Goal: Transaction & Acquisition: Purchase product/service

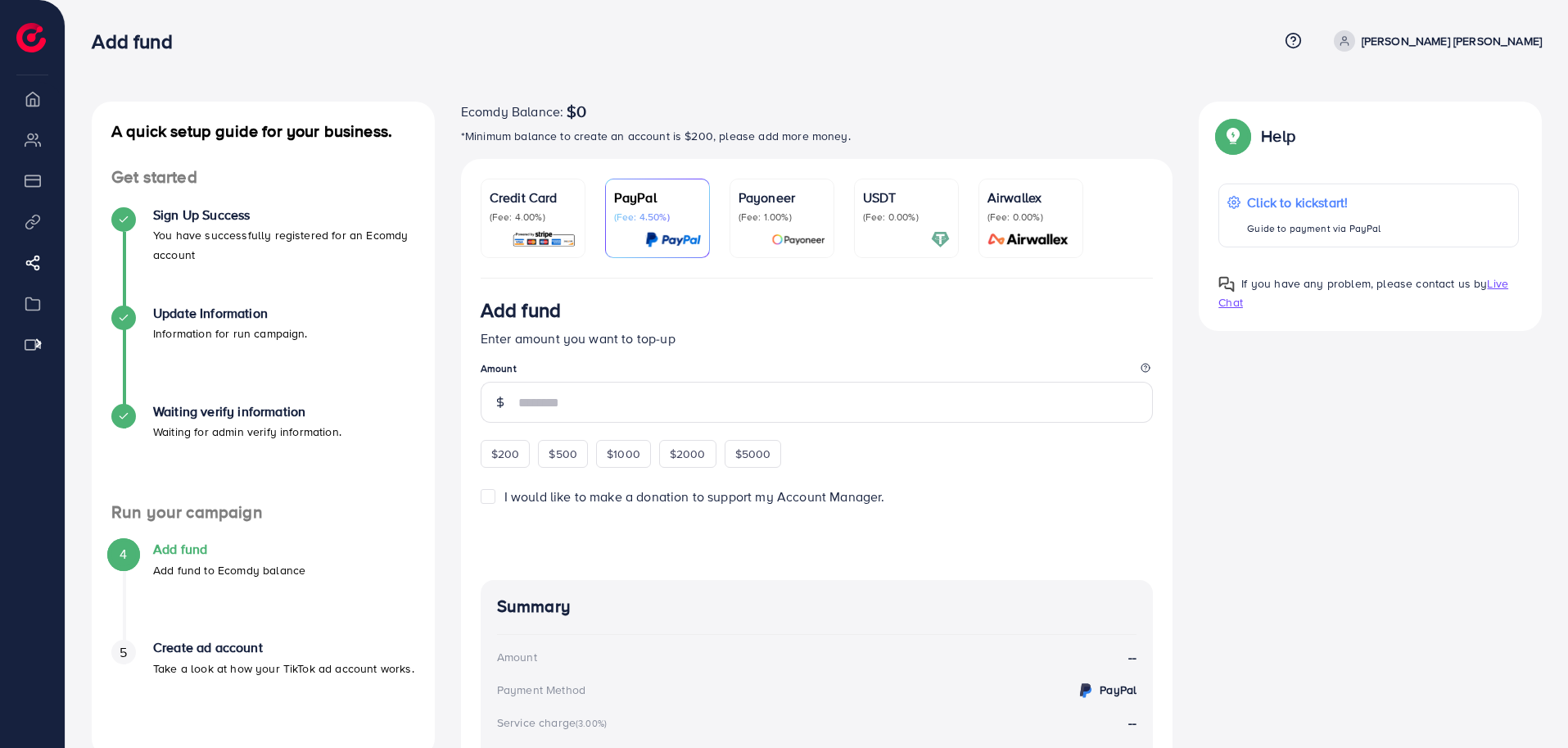
click at [886, 31] on div "Add fund" at bounding box center [685, 42] width 1186 height 24
click at [1272, 429] on div "A quick setup guide for your business. Get started Sign Up Success You have suc…" at bounding box center [817, 520] width 1477 height 837
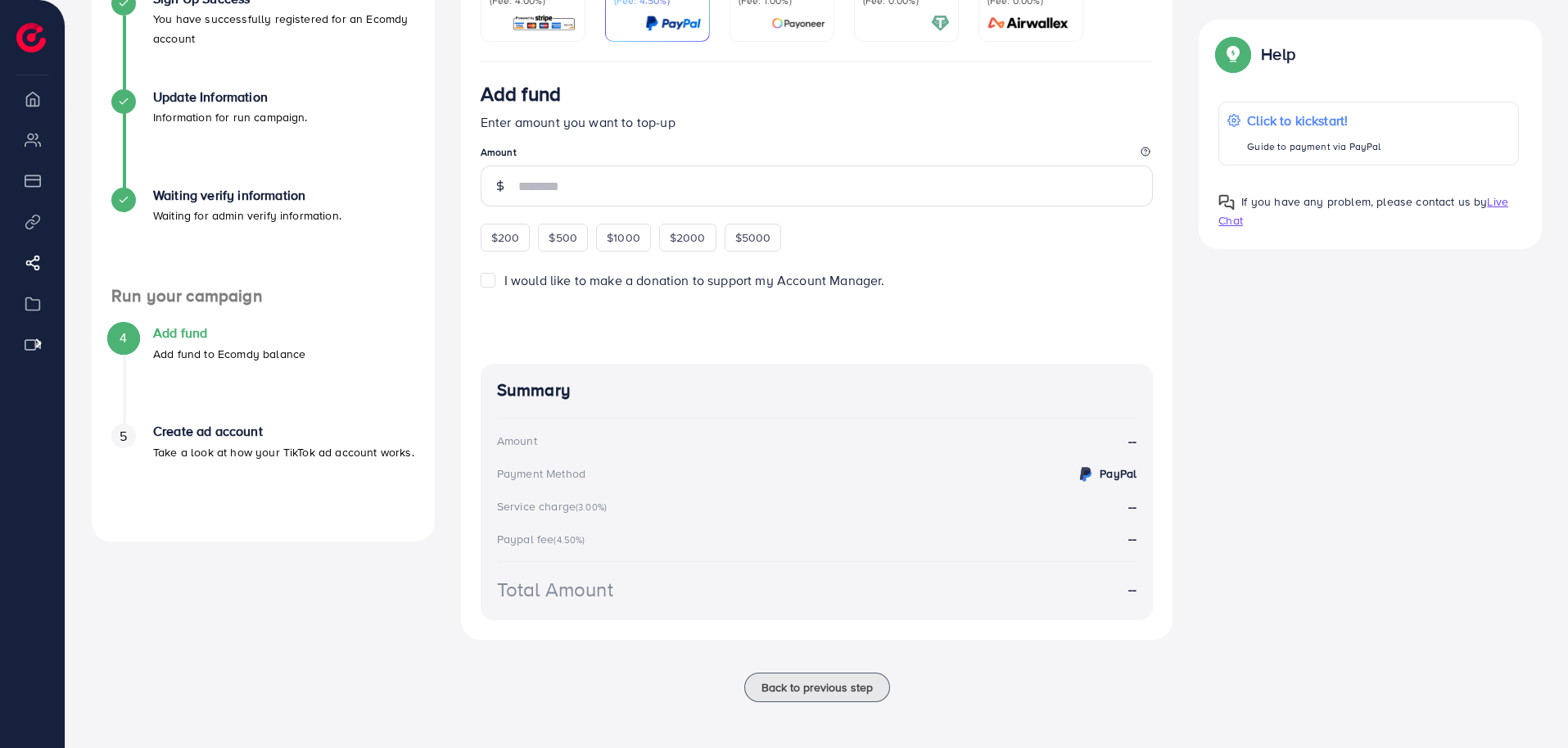
click at [595, 694] on div "Back to previous step" at bounding box center [817, 687] width 713 height 30
click at [620, 691] on div "Back to previous step" at bounding box center [817, 687] width 713 height 30
click at [1284, 450] on div "A quick setup guide for your business. Get started Sign Up Success You have suc…" at bounding box center [817, 303] width 1477 height 837
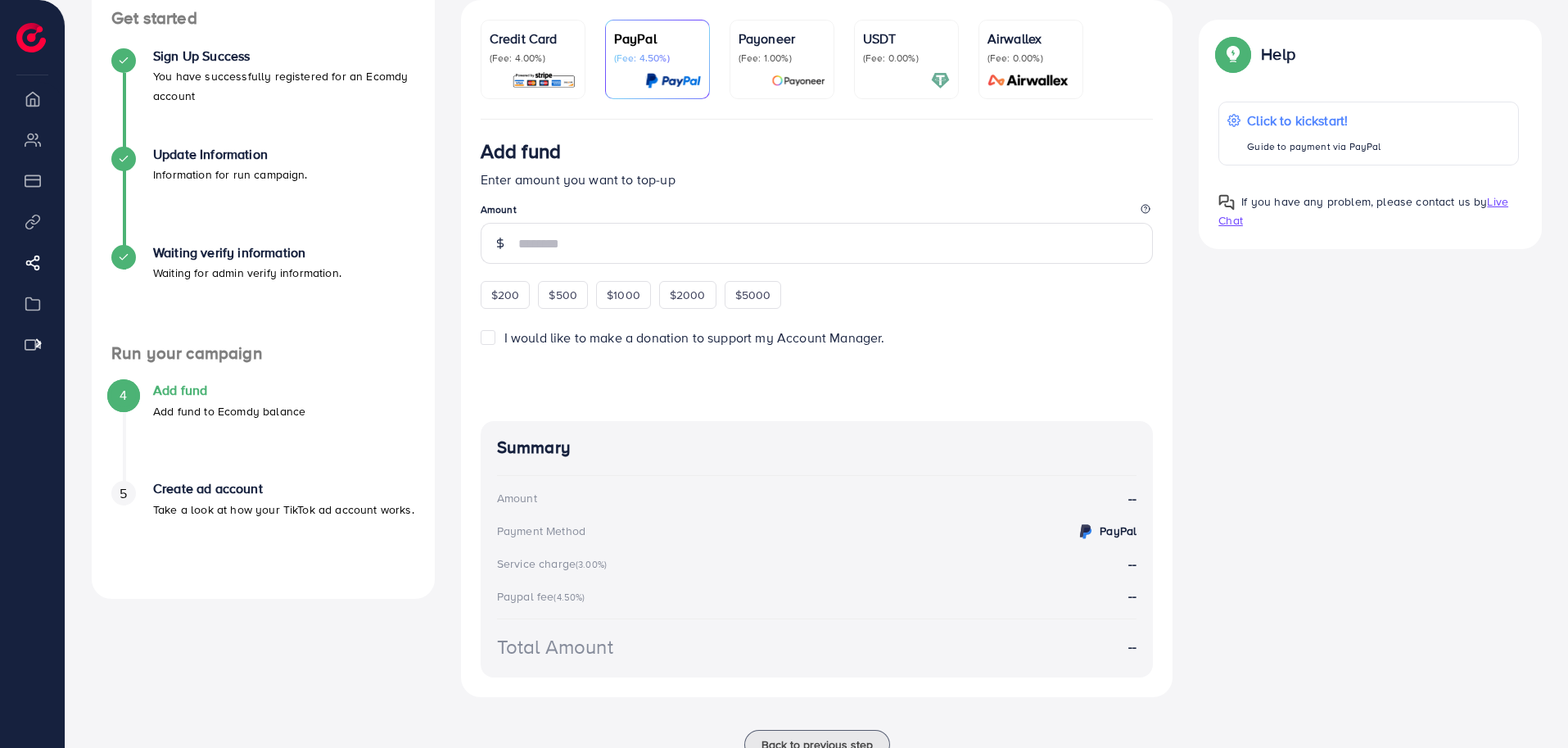
scroll to position [119, 0]
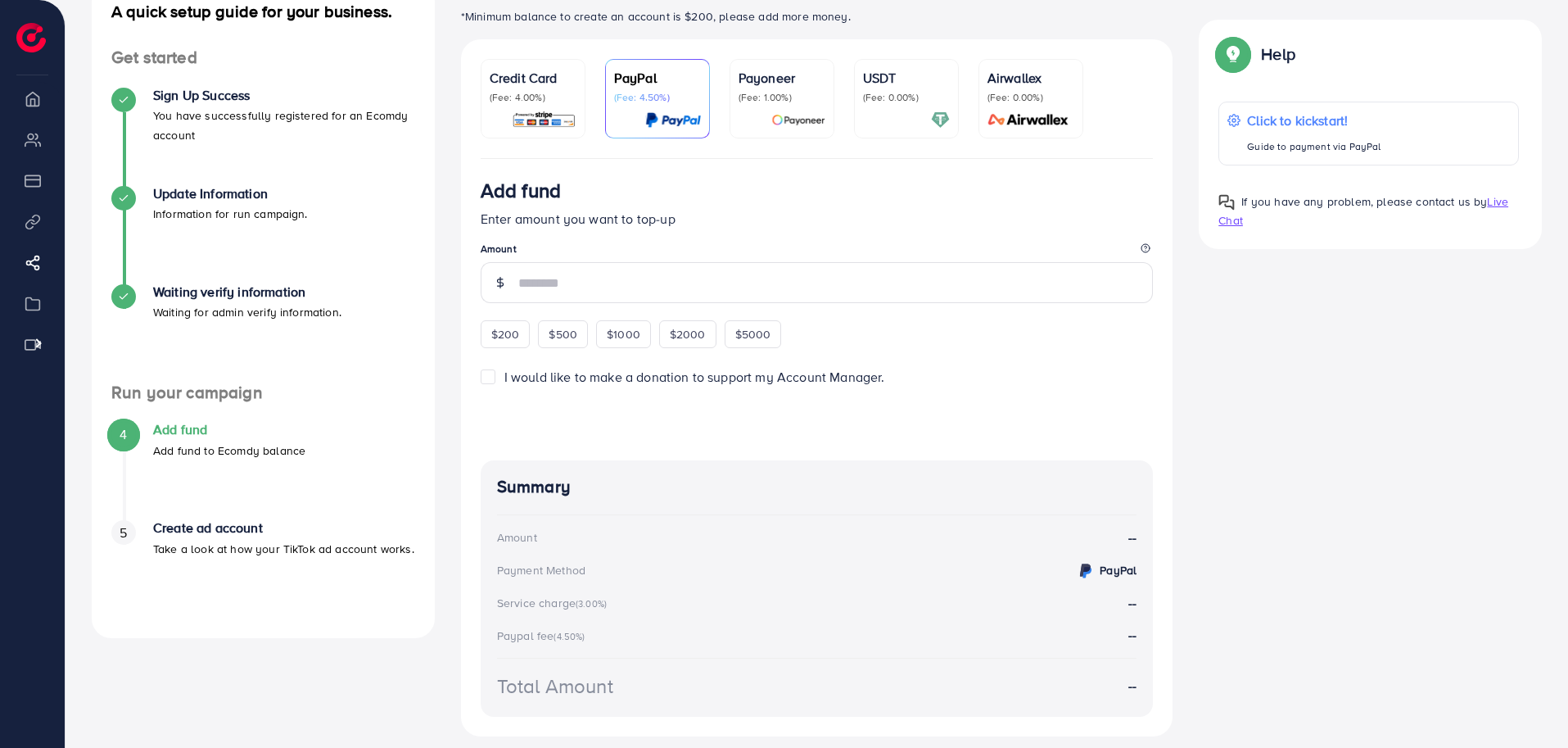
click at [1215, 368] on div "A quick setup guide for your business. Get started Sign Up Success You have suc…" at bounding box center [817, 400] width 1477 height 837
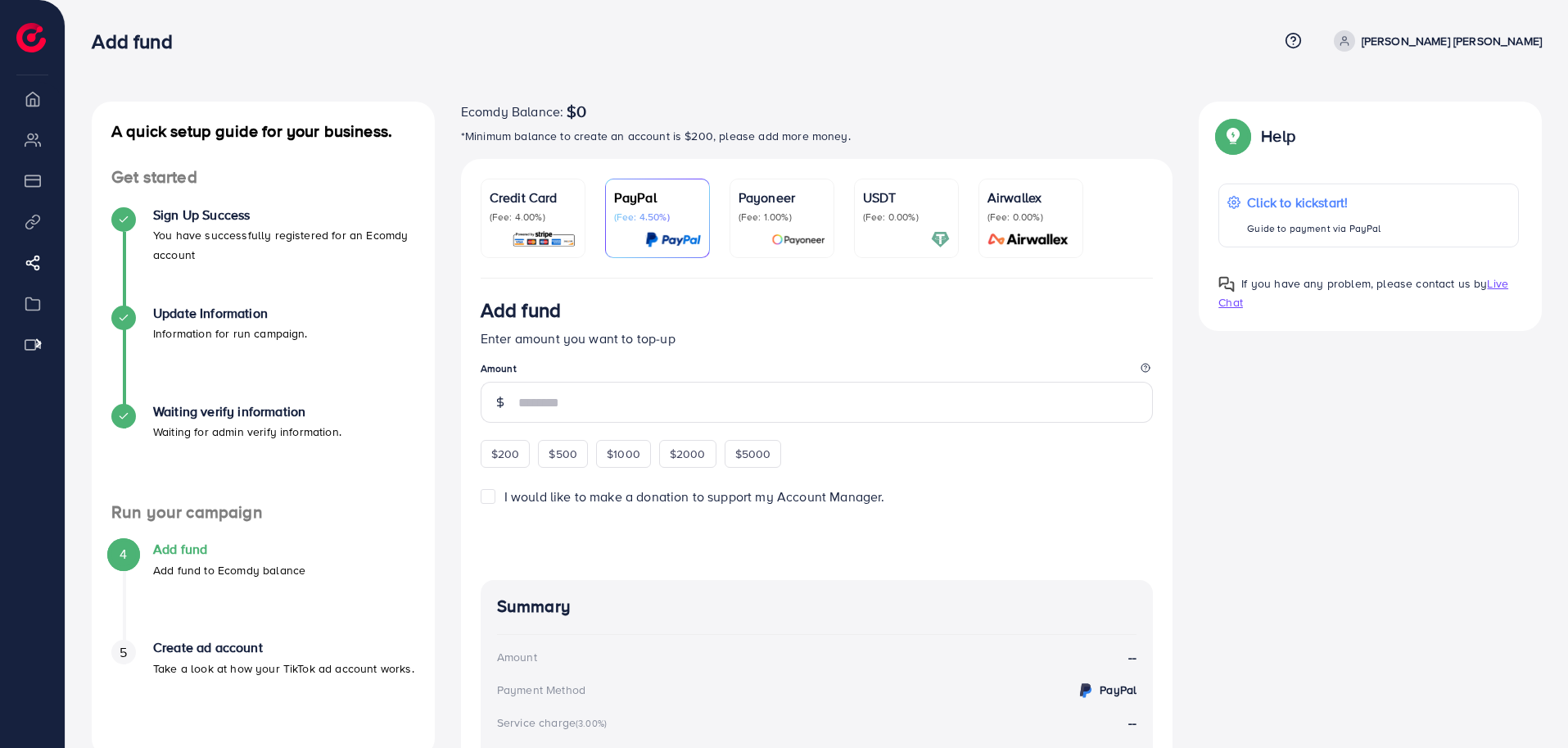
click at [464, 76] on div "A quick setup guide for your business. Get started Sign Up Success You have suc…" at bounding box center [817, 482] width 1502 height 964
click at [860, 107] on div "Ecomdy Balance: $0" at bounding box center [817, 111] width 713 height 20
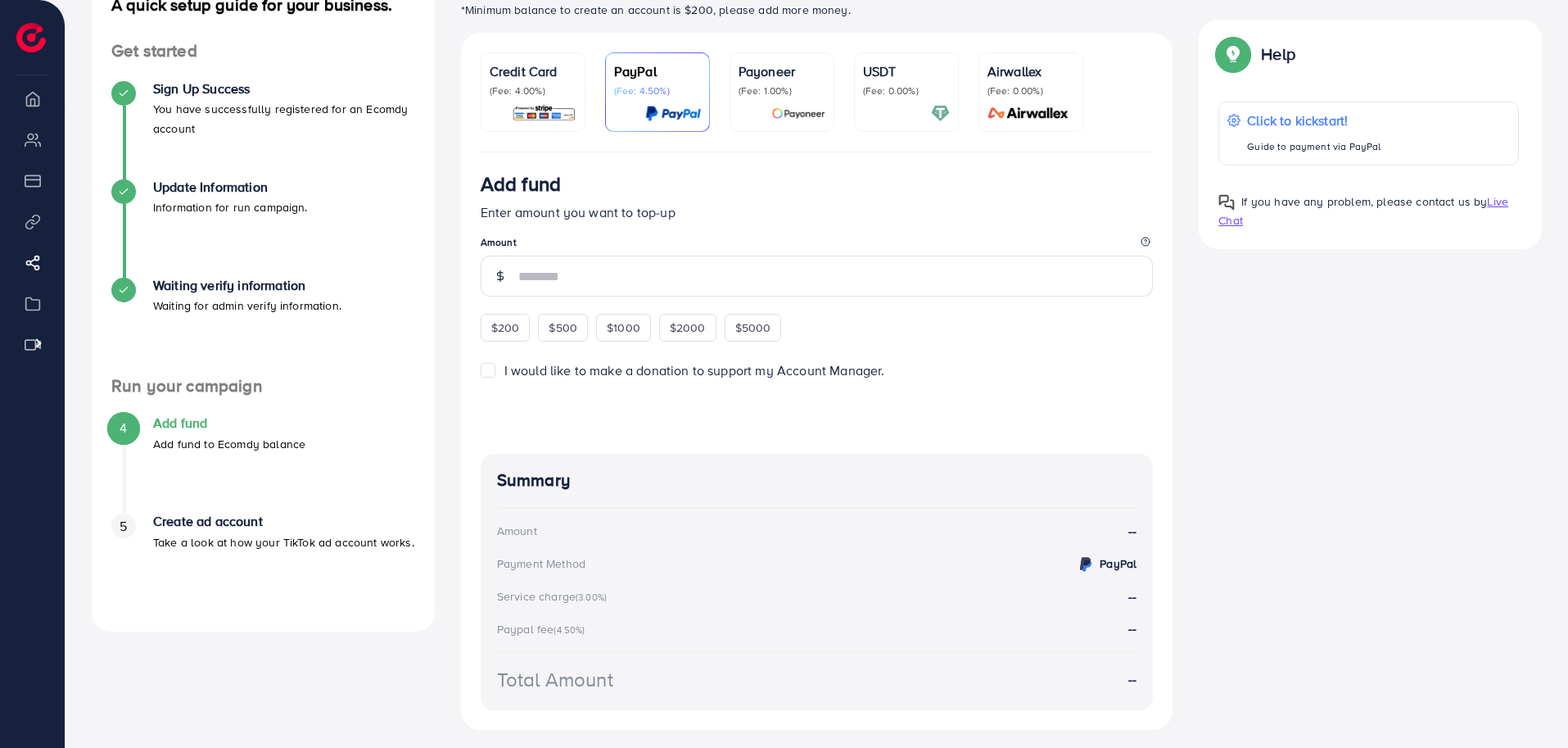
click at [957, 217] on p "Enter amount you want to top-up" at bounding box center [817, 212] width 673 height 20
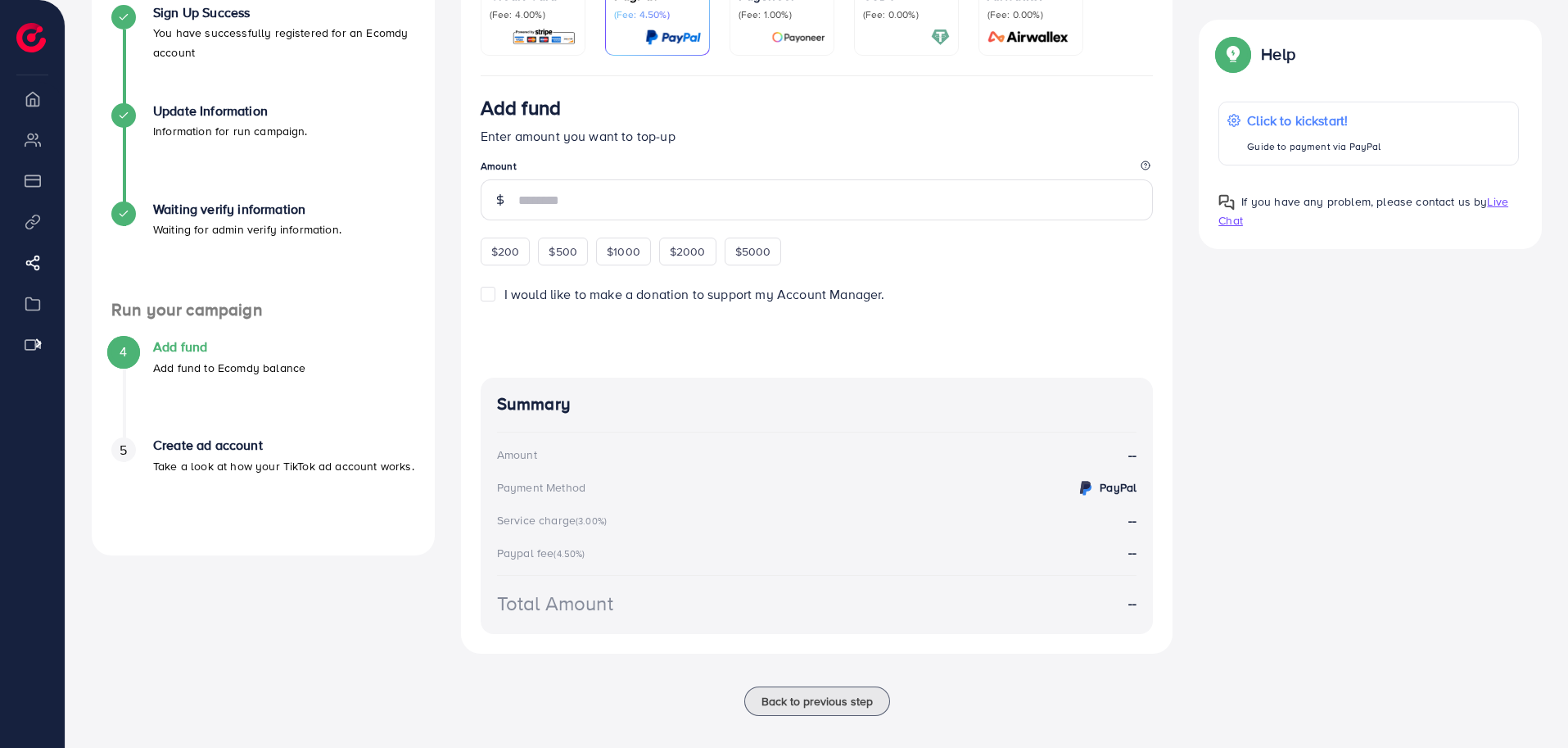
scroll to position [207, 0]
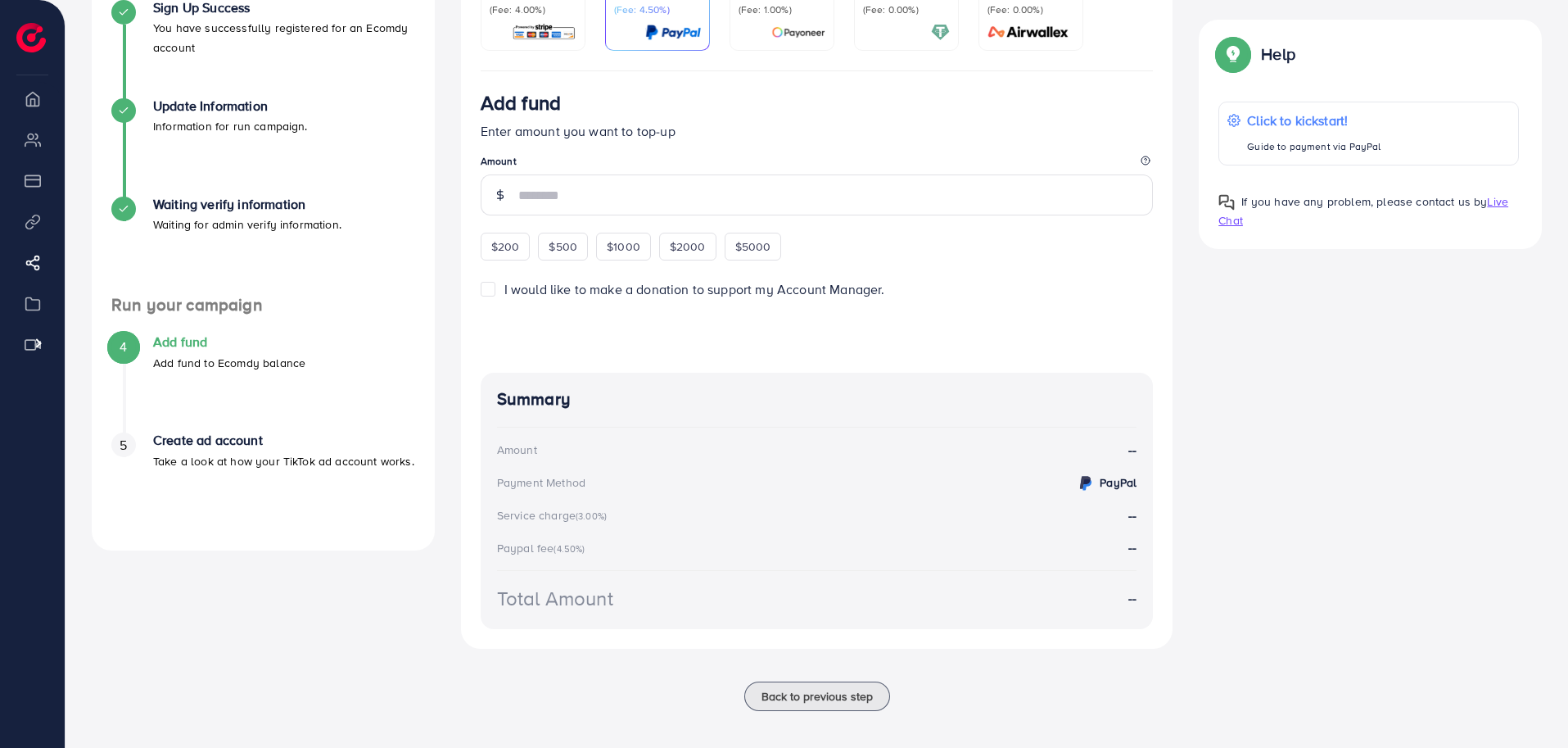
click at [1399, 453] on div "A quick setup guide for your business. Get started Sign Up Success You have suc…" at bounding box center [817, 313] width 1477 height 837
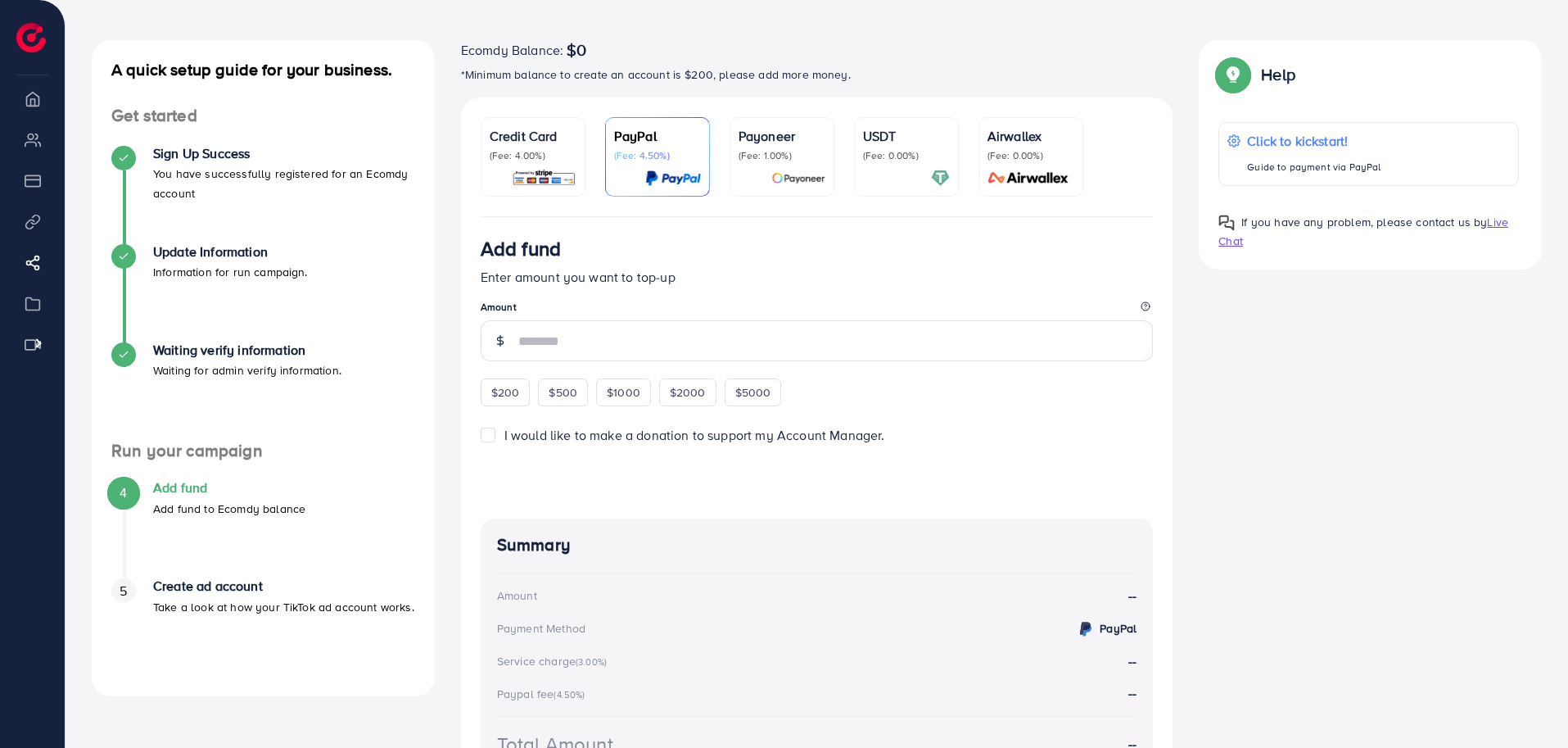
scroll to position [50, 0]
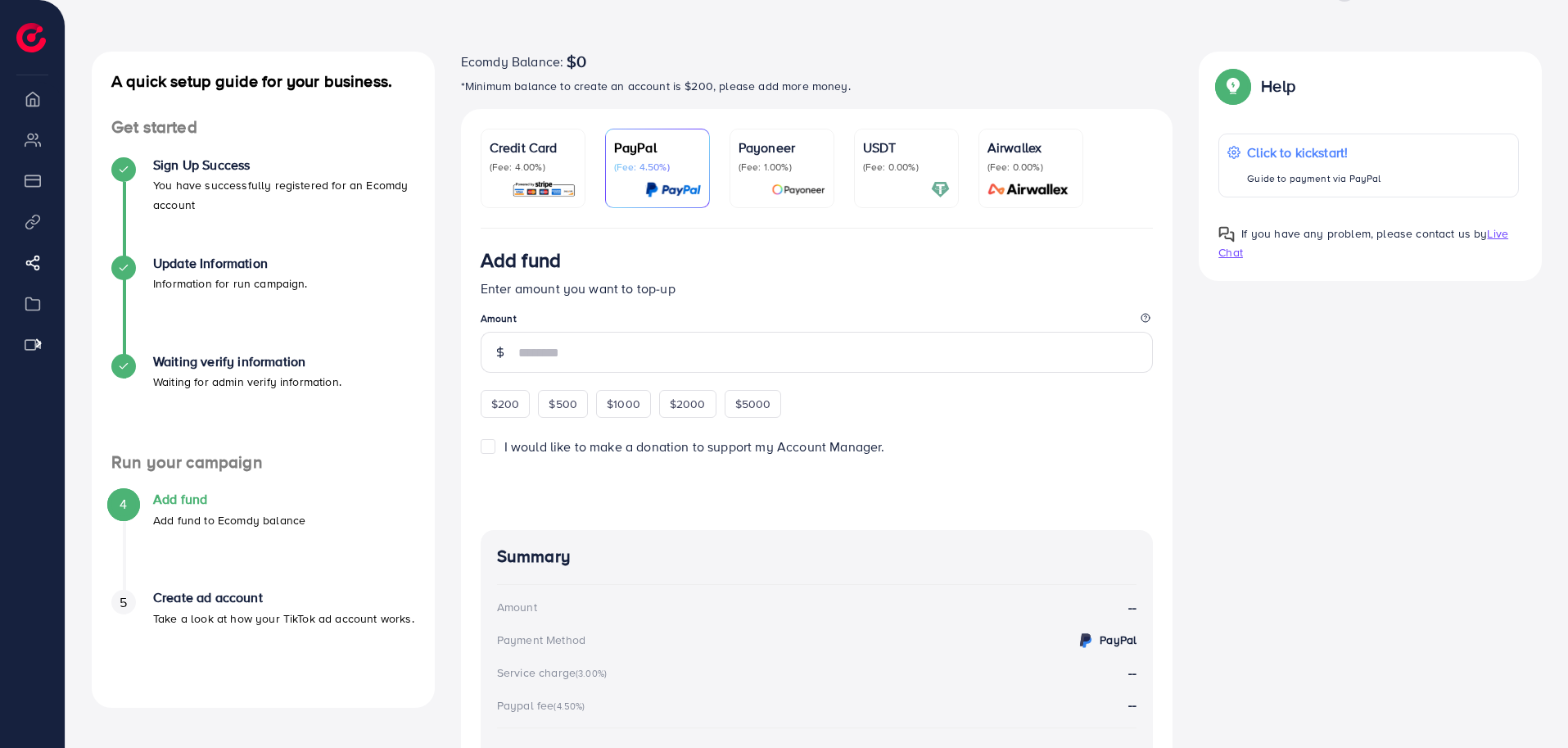
click at [1298, 463] on div "A quick setup guide for your business. Get started Sign Up Success You have suc…" at bounding box center [817, 470] width 1477 height 837
click at [449, 394] on div "Credit Card (Fee: 4.00%) PayPal (Fee: 4.50%) Payoneer (Fee: 1.00%) USDT (Fee: 0…" at bounding box center [817, 474] width 738 height 730
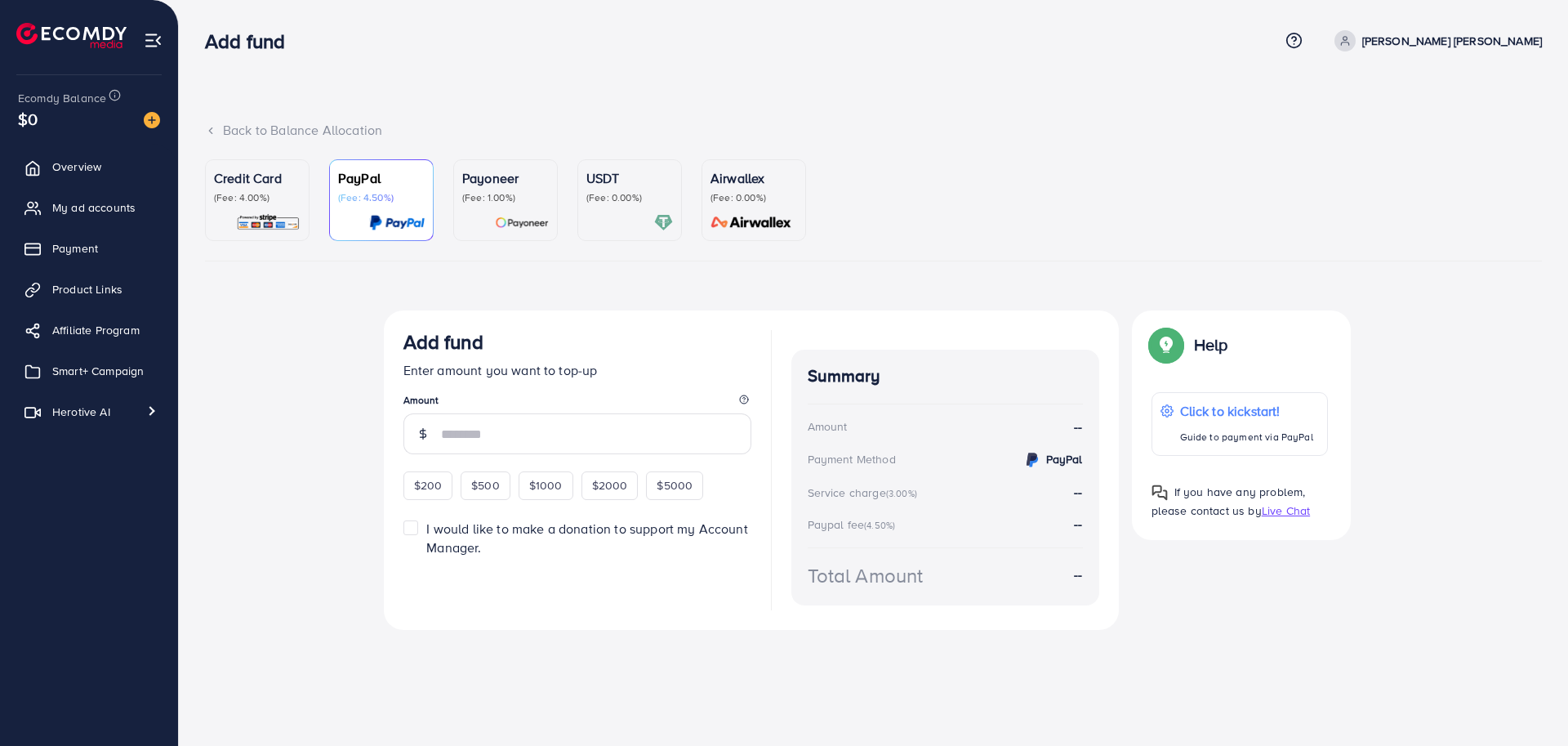
click at [330, 445] on div "Top-up fail! Your transaction cannot be completed with error: Summary Amount Le…" at bounding box center [873, 486] width 1337 height 352
click at [317, 358] on div "Top-up fail! Your transaction cannot be completed with error: Summary Amount Le…" at bounding box center [873, 486] width 1337 height 352
click at [307, 330] on div "Top-up fail! Your transaction cannot be completed with error: Summary Amount Le…" at bounding box center [873, 486] width 1337 height 352
click at [319, 368] on div "Top-up fail! Your transaction cannot be completed with error: Summary Amount Le…" at bounding box center [873, 486] width 1337 height 352
click at [1010, 155] on div "Back to Balance Allocation" at bounding box center [873, 139] width 1337 height 38
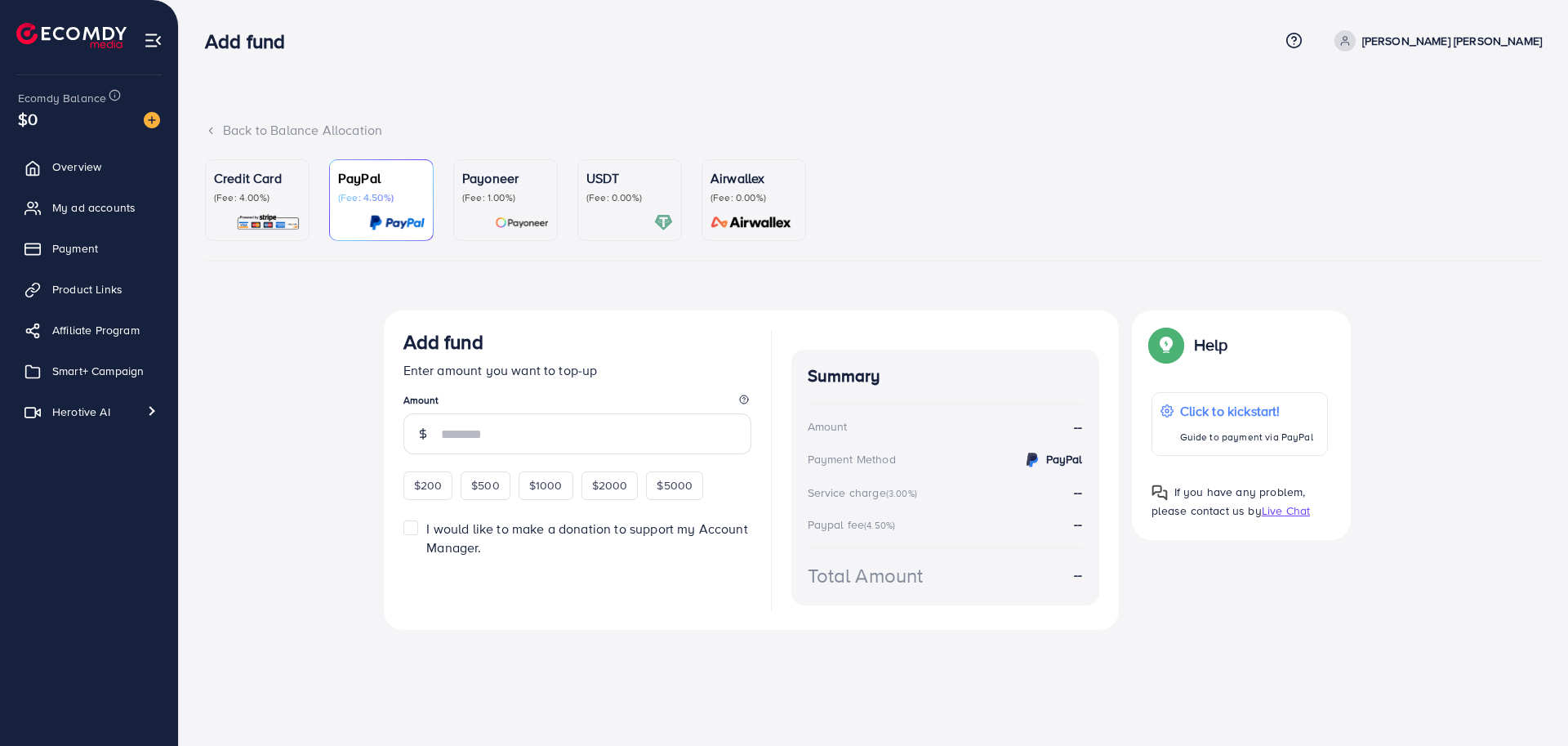
click at [273, 376] on div "Top-up fail! Your transaction cannot be completed with error: Summary Amount Le…" at bounding box center [873, 486] width 1337 height 352
click at [91, 211] on span "My ad accounts" at bounding box center [98, 207] width 83 height 16
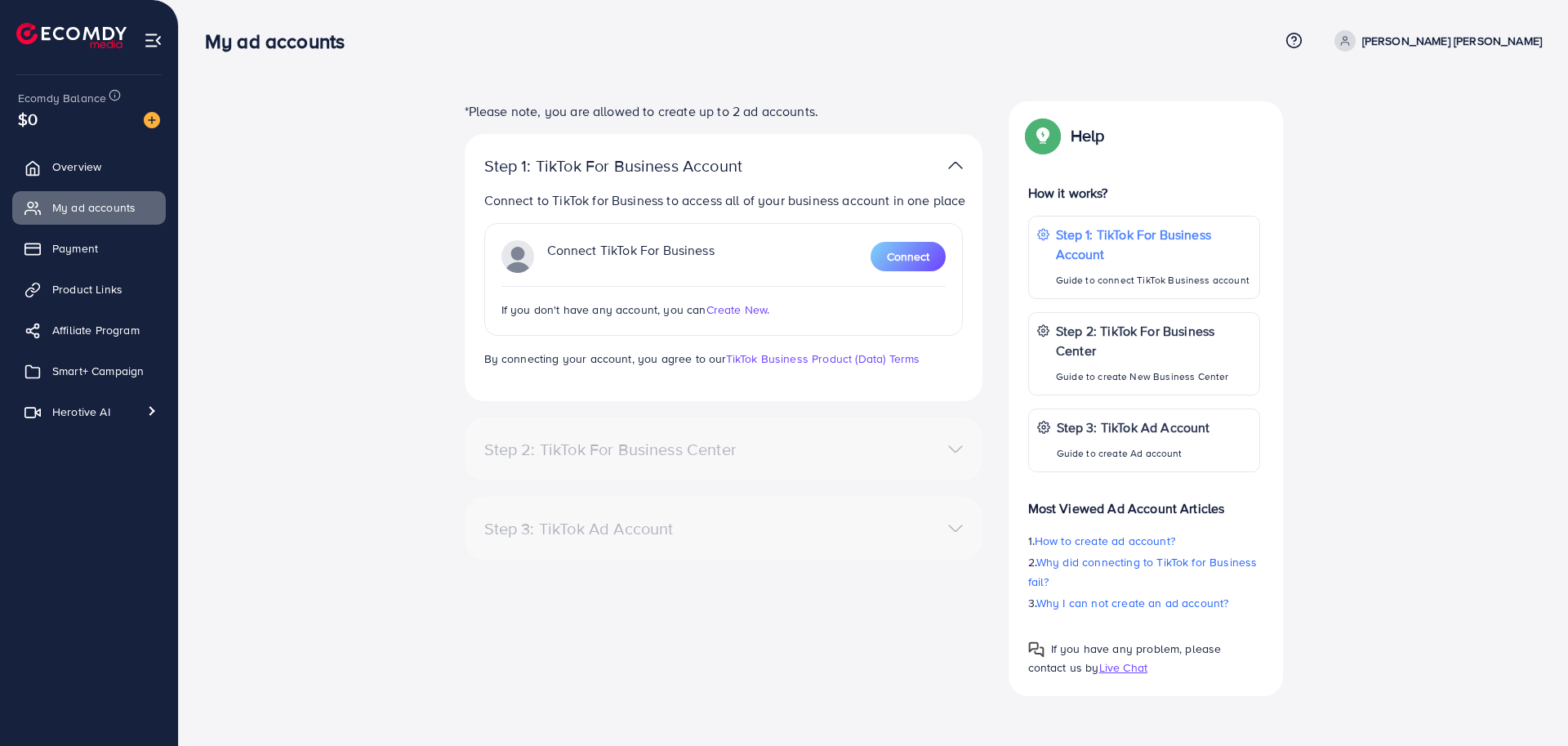
click at [393, 389] on div "*Please note, you are allowed to create up to 2 ad accounts. Step 1: TikTok For…" at bounding box center [873, 398] width 1202 height 595
click at [567, 203] on p "Connect to TikTok for Business to access all of your business account in one pl…" at bounding box center [726, 200] width 485 height 20
click at [420, 297] on div "*Please note, you are allowed to create up to 2 ad accounts. Step 1: TikTok For…" at bounding box center [873, 398] width 1202 height 595
click at [909, 259] on span "Connect" at bounding box center [908, 256] width 42 height 16
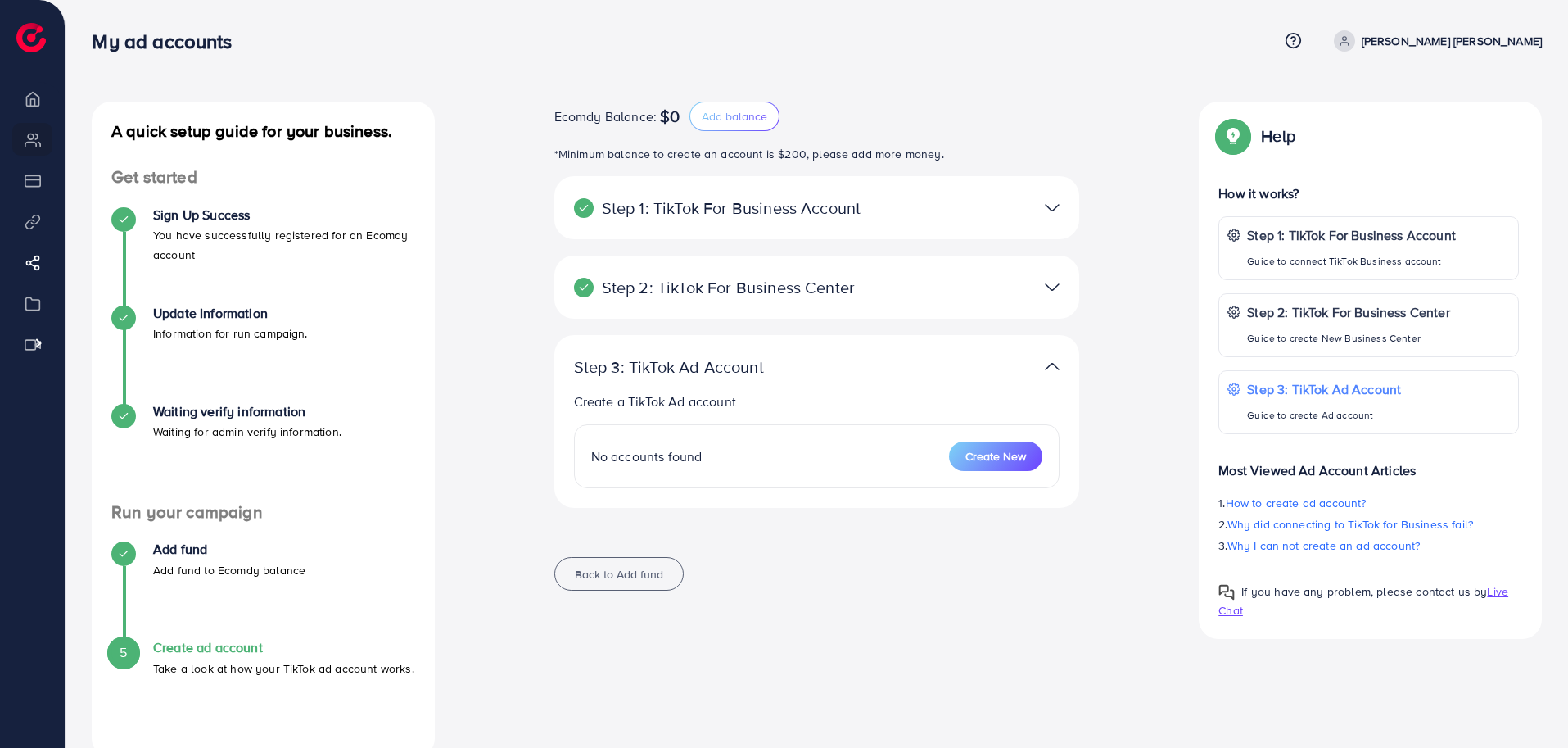
click at [926, 288] on div at bounding box center [988, 287] width 171 height 24
click at [1052, 287] on img at bounding box center [1052, 287] width 14 height 24
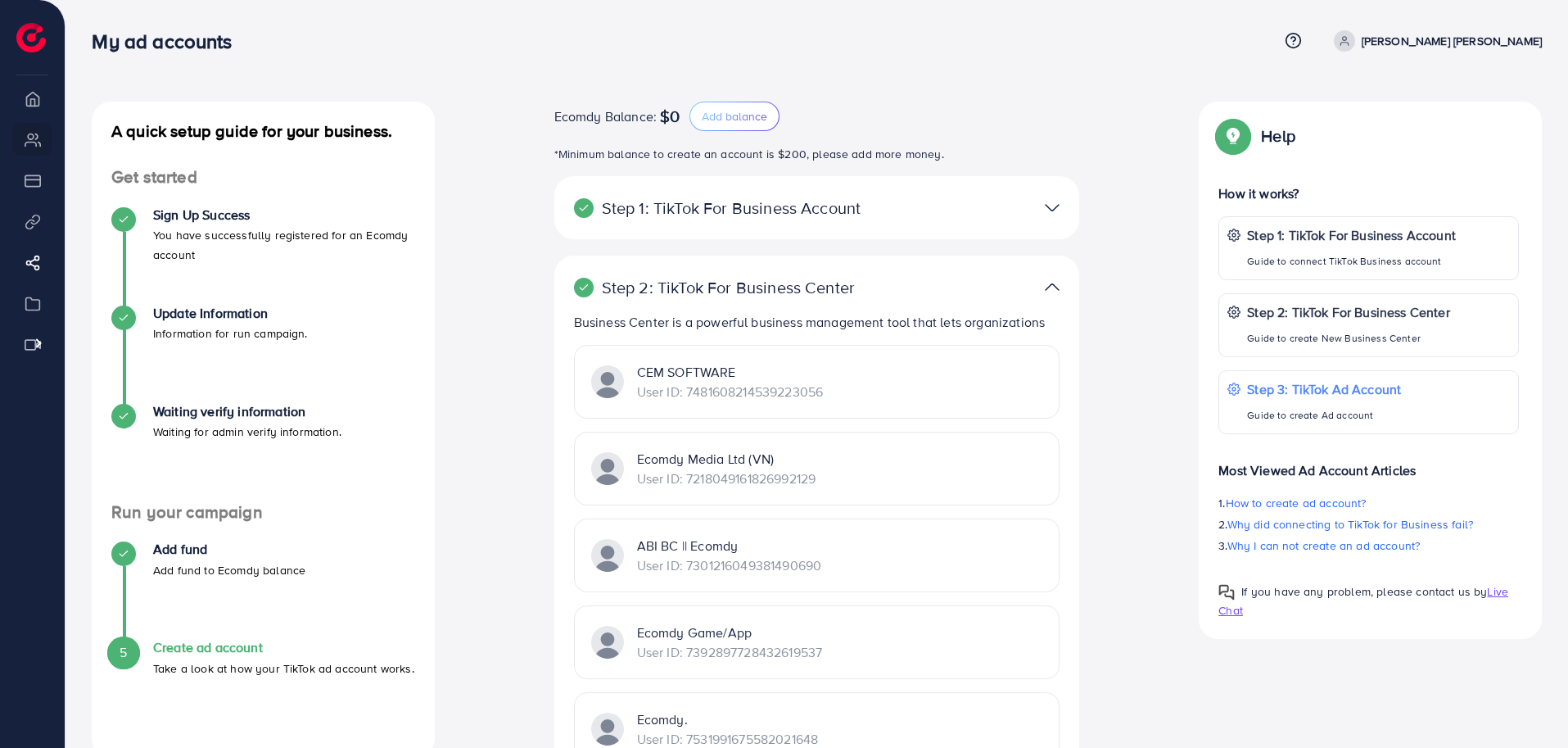
click at [1052, 287] on img at bounding box center [1052, 287] width 14 height 24
click at [1050, 288] on img at bounding box center [1052, 287] width 14 height 24
click at [1126, 477] on div "Ecomdy Balance: $0 Add balance *Minimum balance to create an account is $200, p…" at bounding box center [817, 567] width 738 height 930
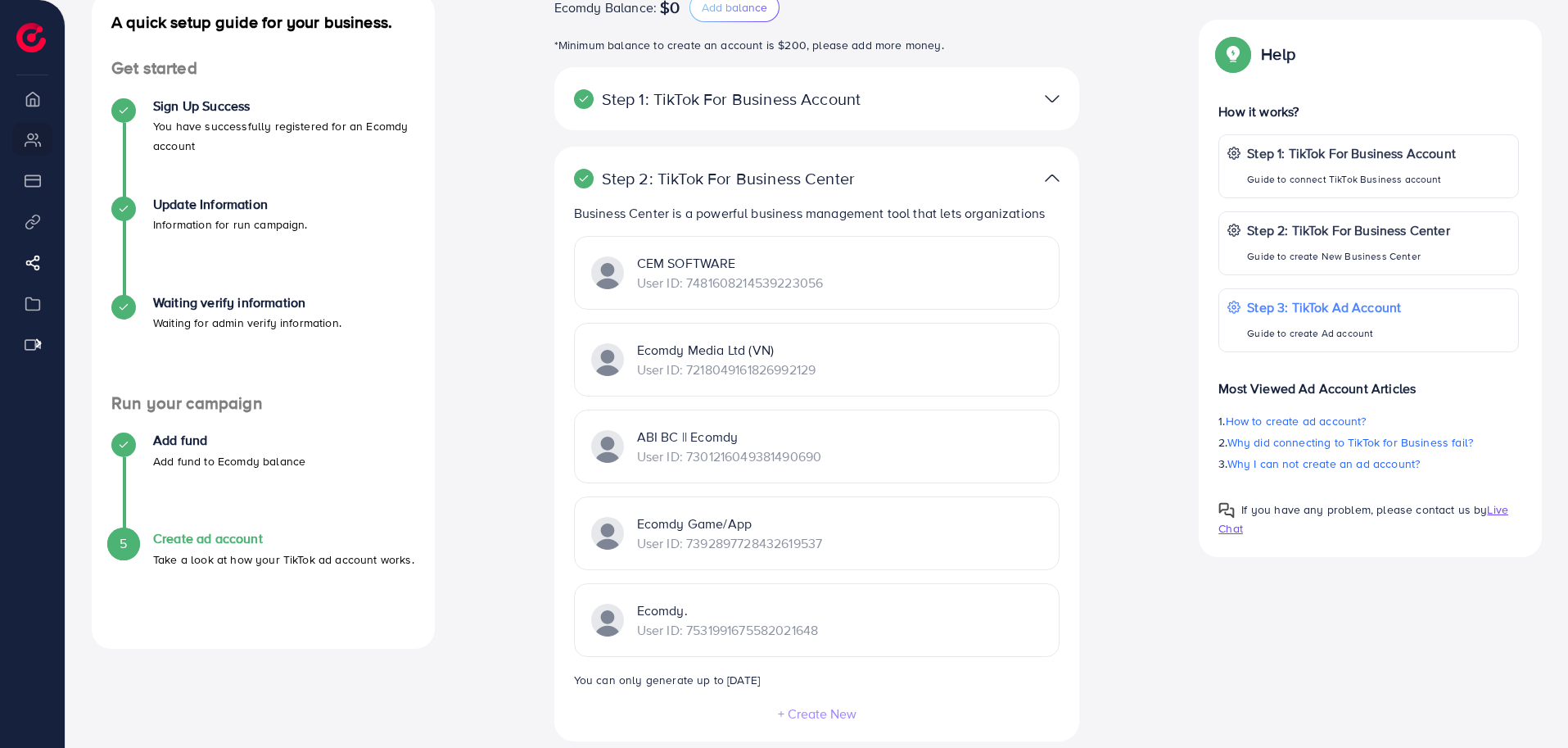
scroll to position [184, 0]
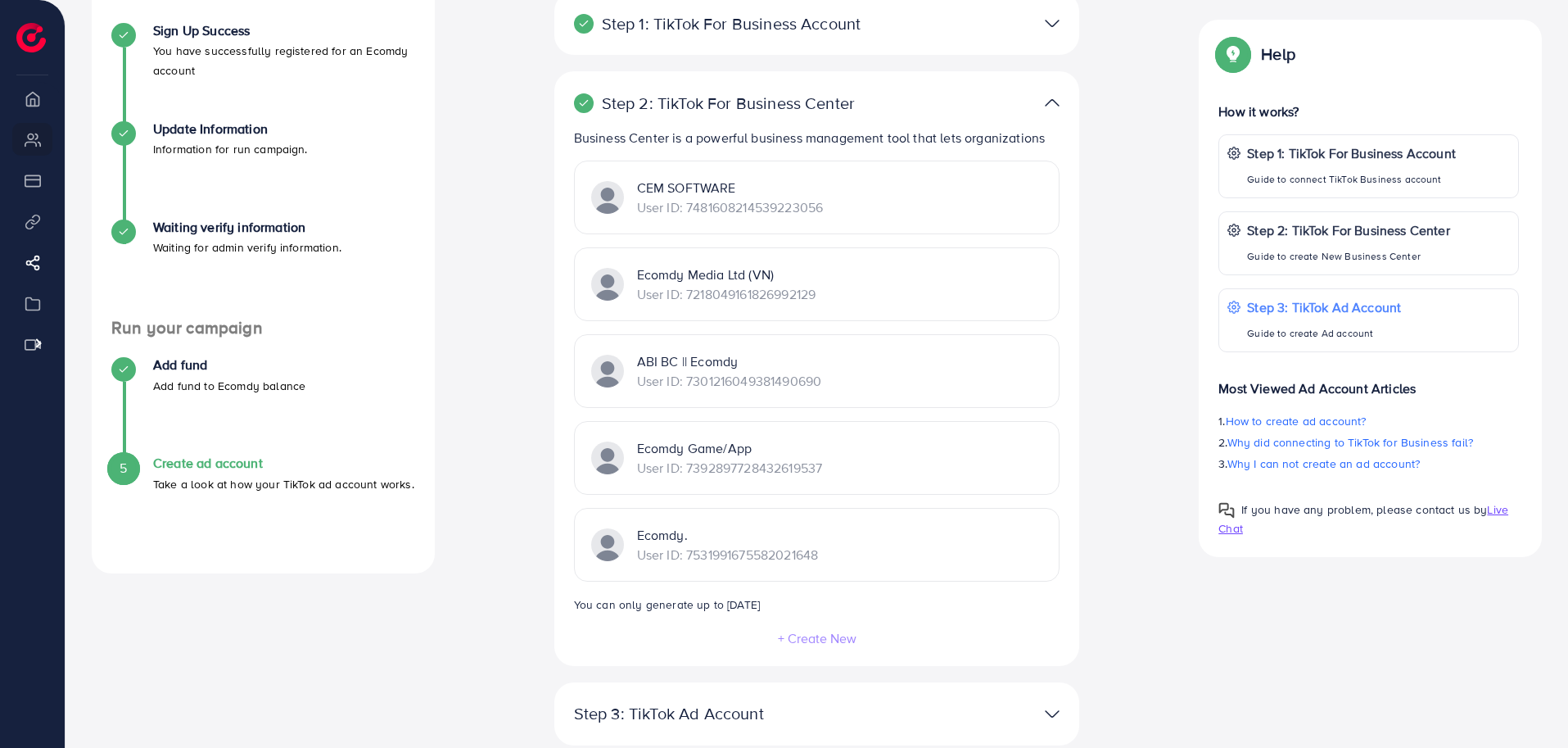
click at [503, 363] on div "Ecomdy Balance: $0 Add balance *Minimum balance to create an account is $200, p…" at bounding box center [817, 383] width 738 height 930
click at [1111, 517] on div "Ecomdy Balance: $0 Add balance *Minimum balance to create an account is $200, p…" at bounding box center [817, 383] width 738 height 930
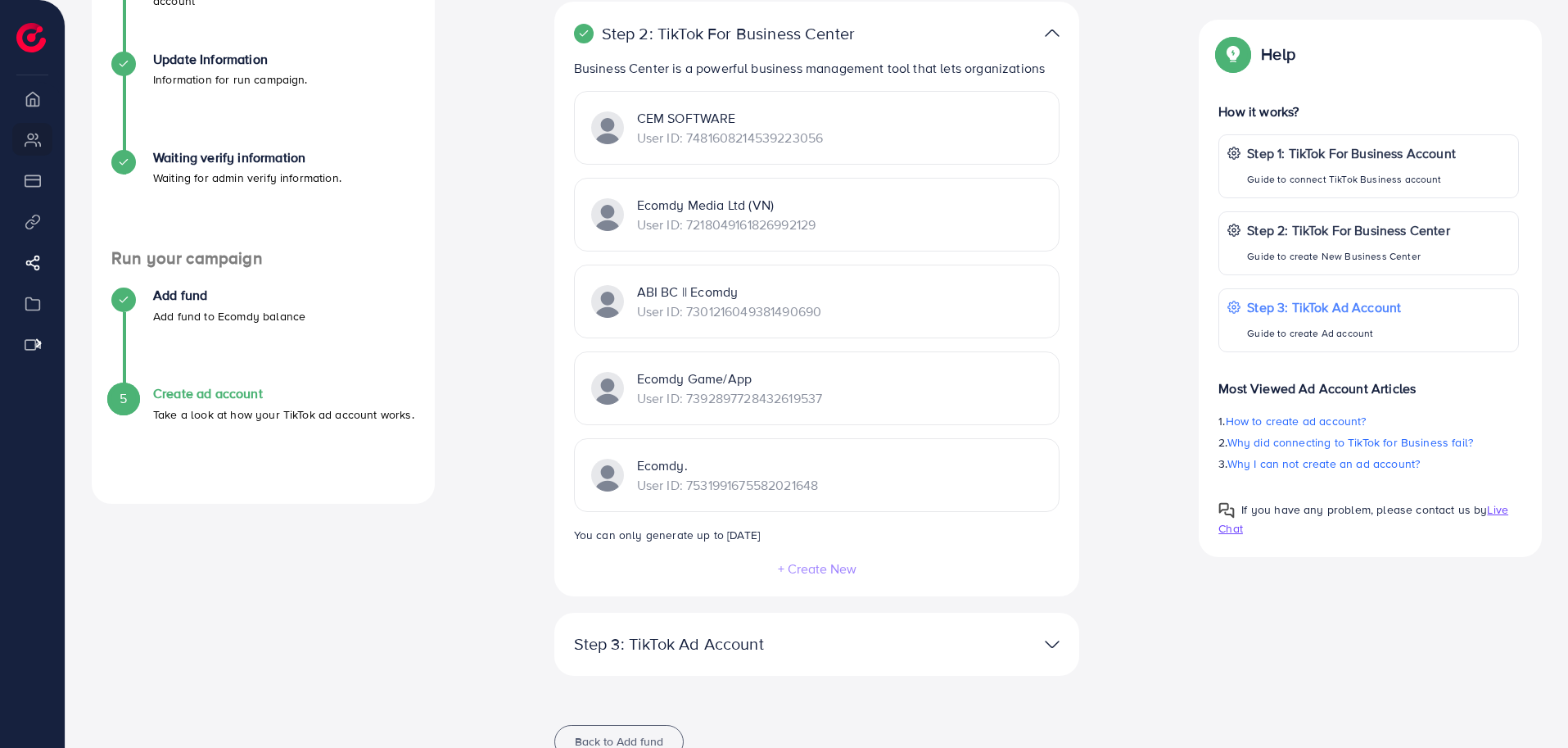
scroll to position [267, 0]
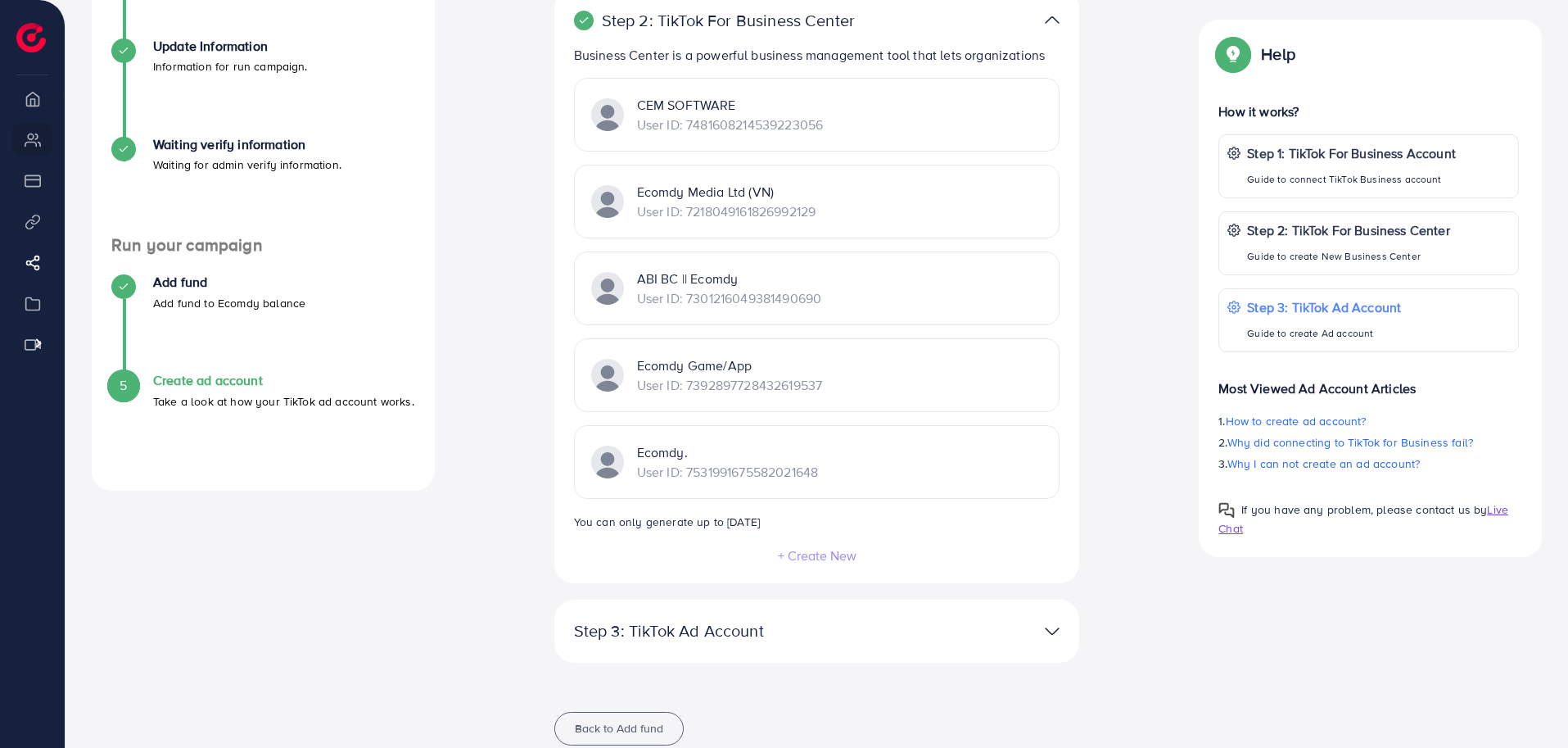
click at [512, 502] on div "Ecomdy Balance: $0 Add balance *Minimum balance to create an account is $200, p…" at bounding box center [817, 300] width 738 height 930
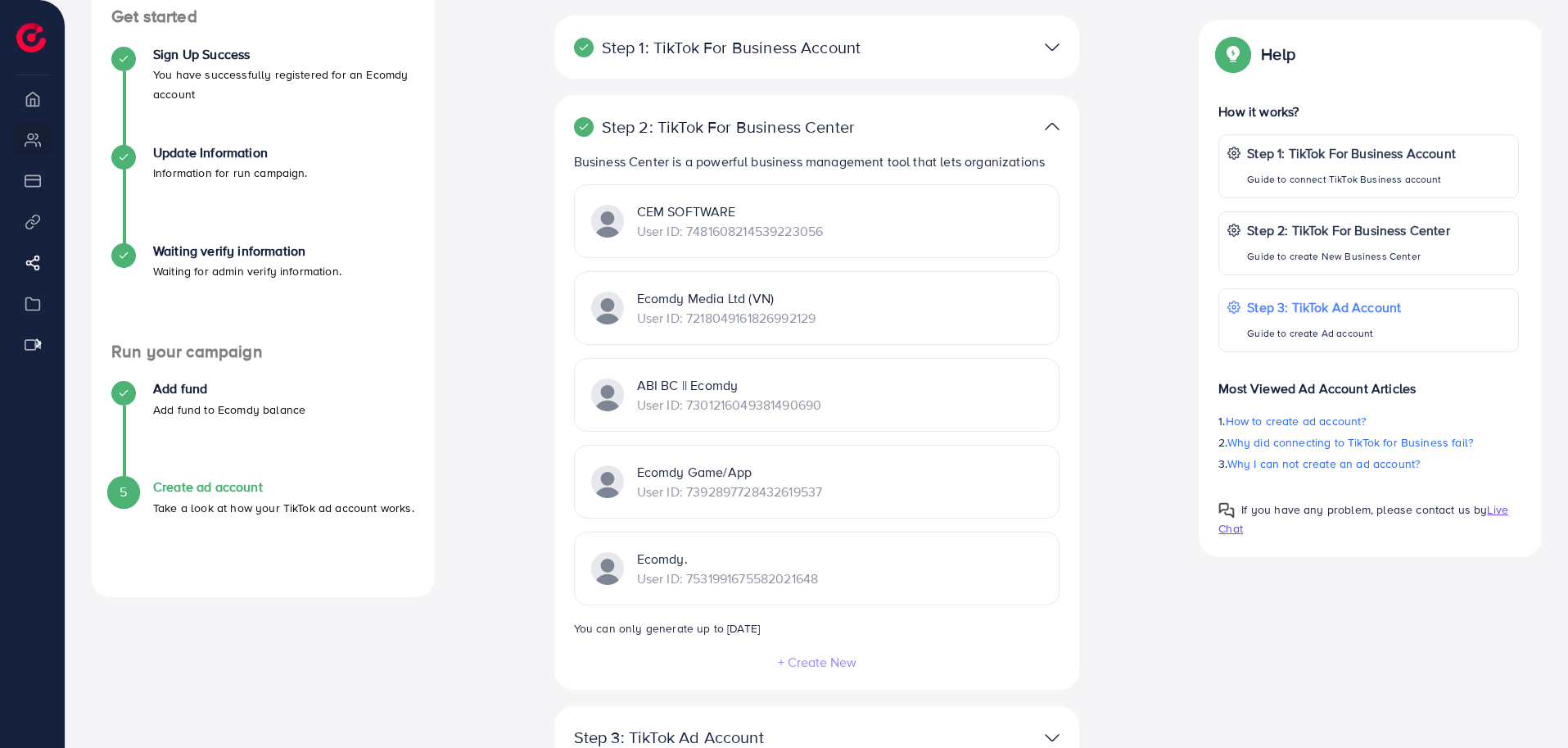
scroll to position [193, 0]
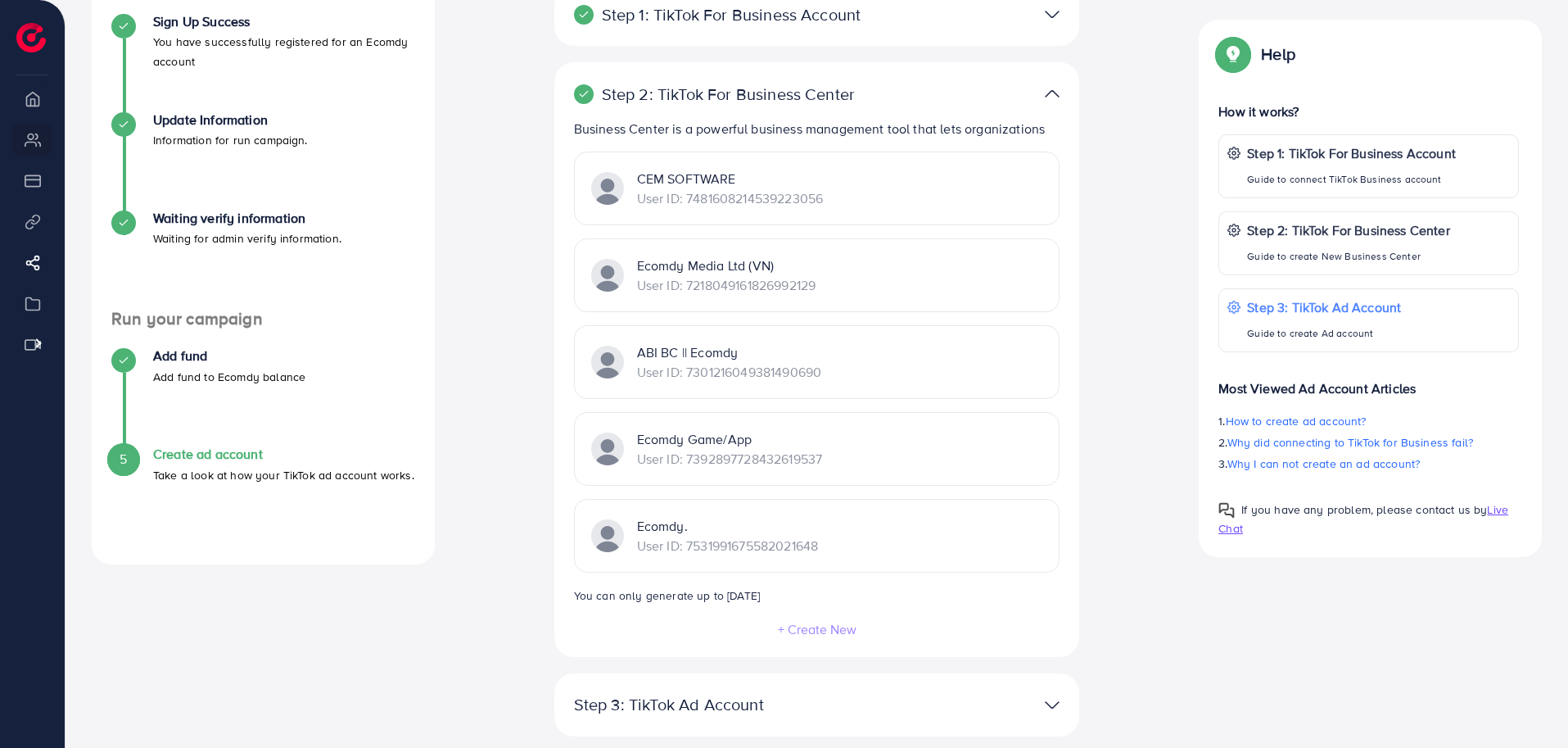
click at [538, 348] on div "Ecomdy Balance: $0 Add balance *Minimum balance to create an account is $200, p…" at bounding box center [817, 373] width 738 height 930
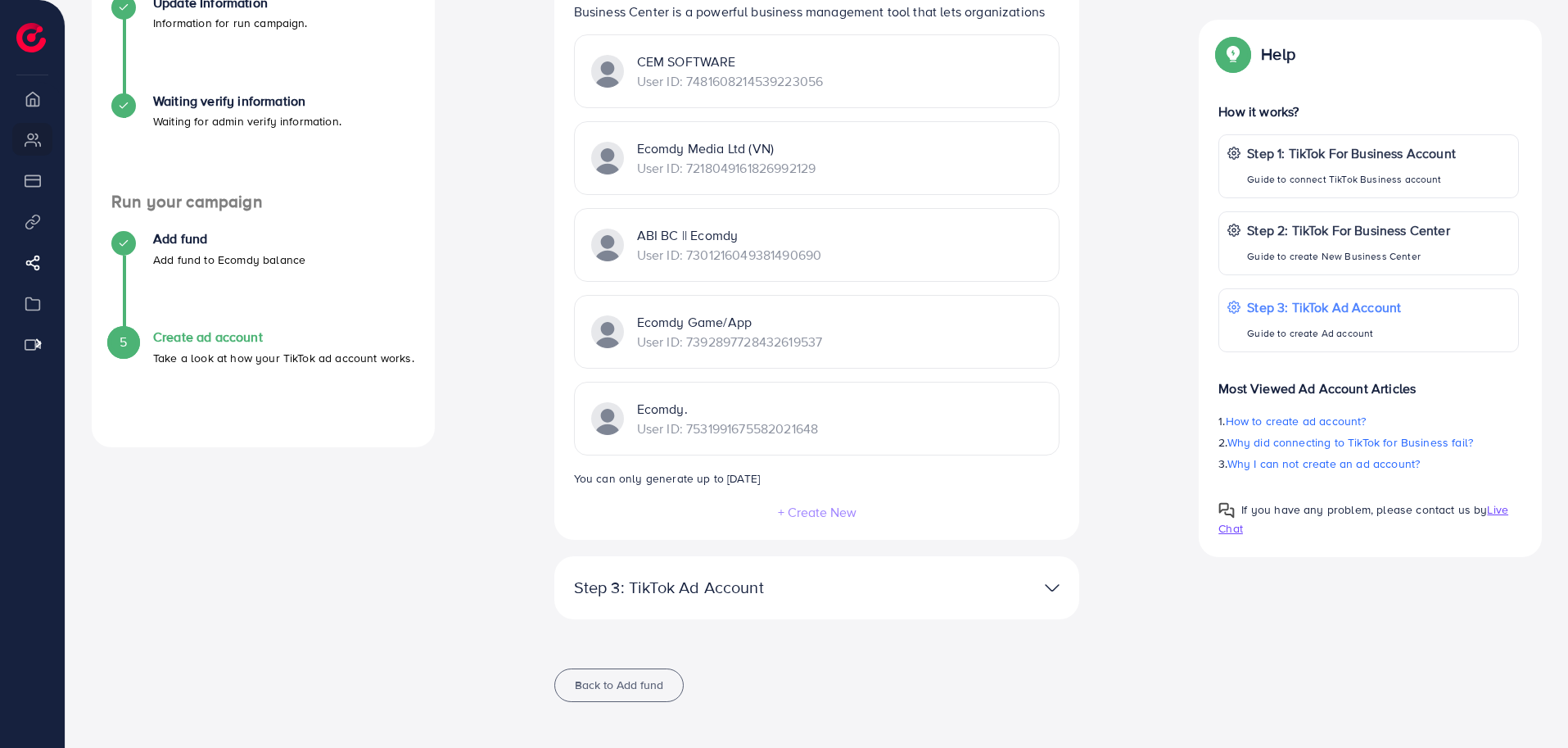
click at [823, 584] on p "Step 3: TikTok Ad Account" at bounding box center [732, 587] width 315 height 20
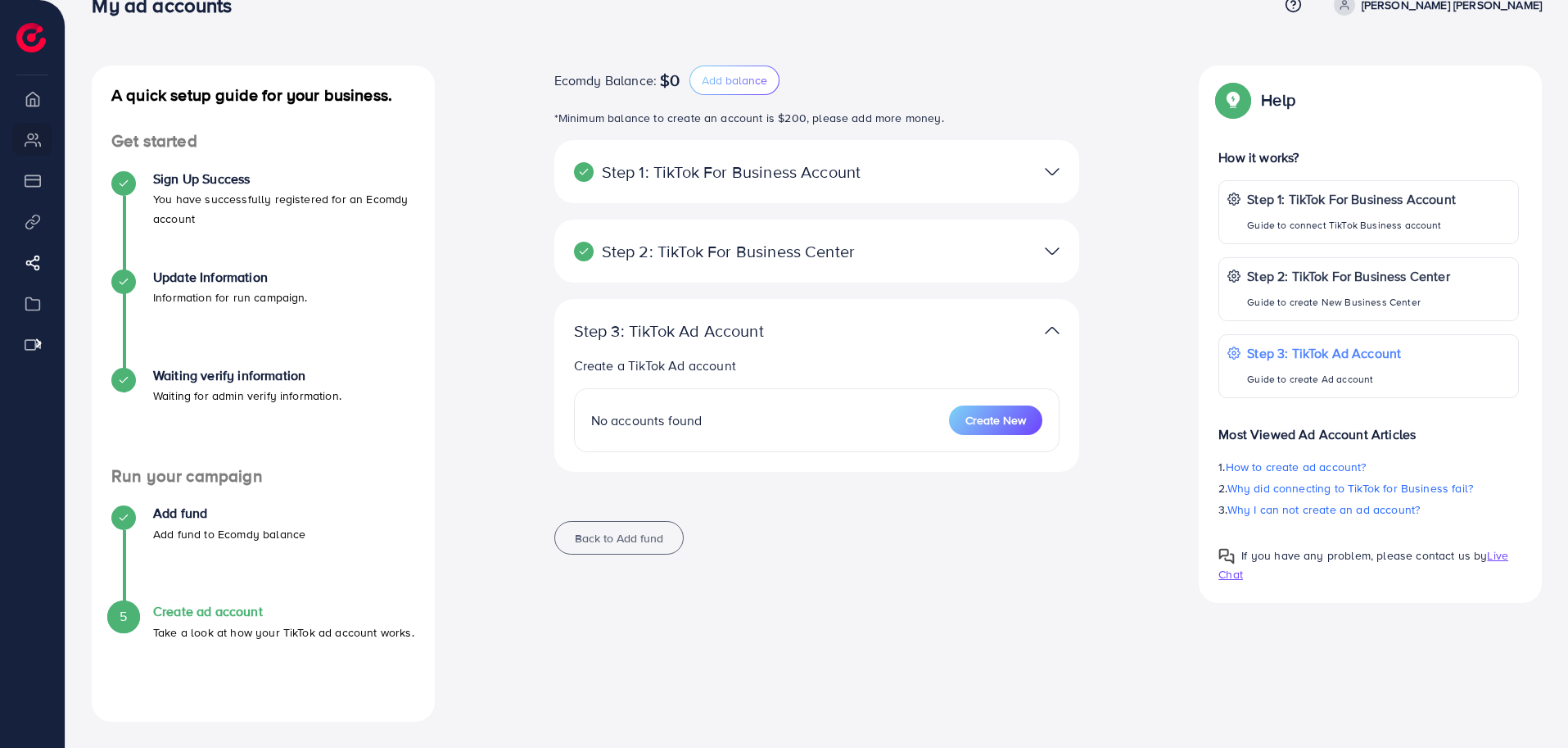
scroll to position [36, 0]
click at [517, 416] on div "Ecomdy Balance: $0 Add balance *Minimum balance to create an account is $200, p…" at bounding box center [817, 319] width 738 height 509
click at [818, 576] on div "Ecomdy Balance: $0 Add balance *Minimum balance to create an account is $200, p…" at bounding box center [817, 394] width 738 height 656
click at [849, 611] on div "Ecomdy Balance: $0 Add balance *Minimum balance to create an account is $200, p…" at bounding box center [817, 394] width 738 height 656
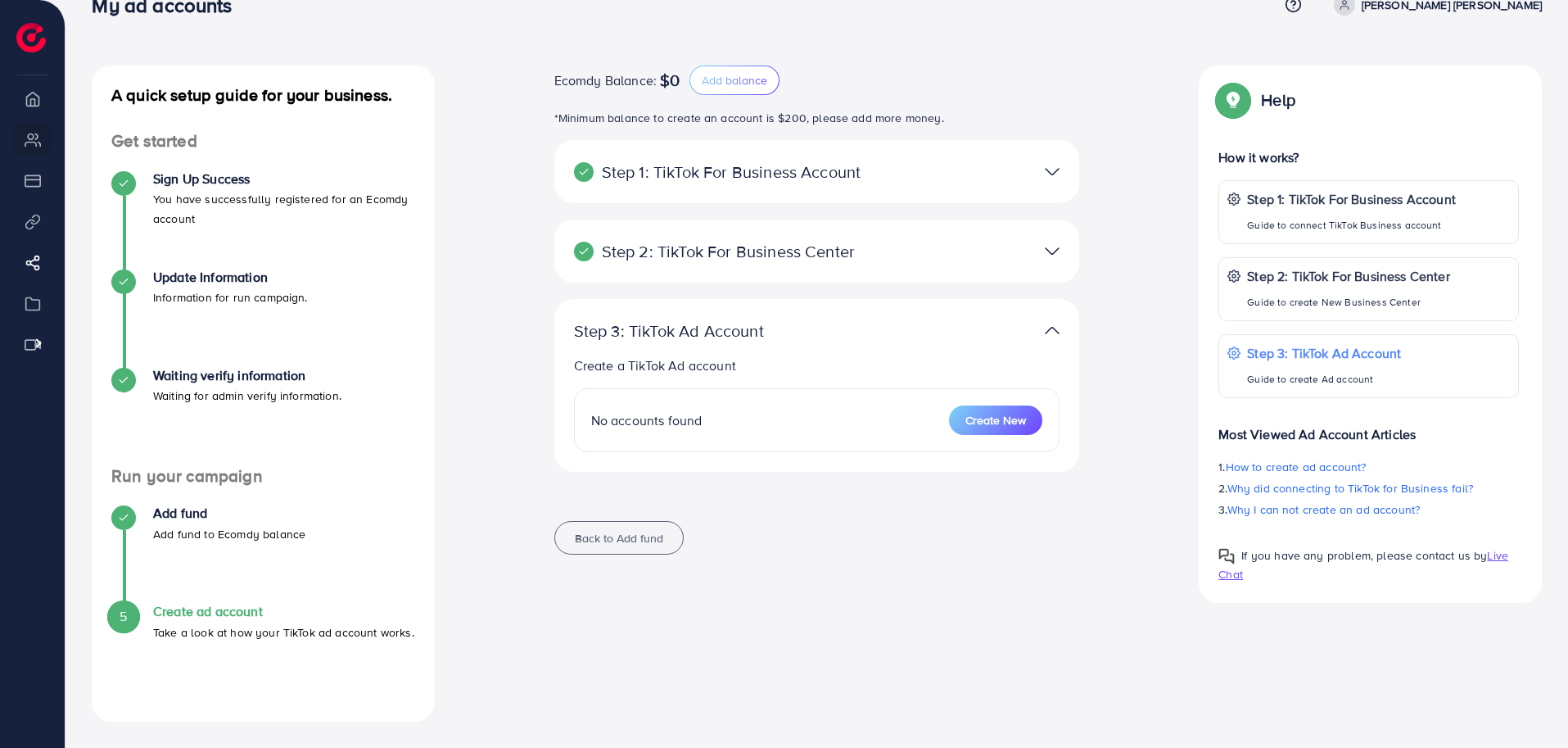
click at [758, 630] on div "Ecomdy Balance: $0 Add balance *Minimum balance to create an account is $200, p…" at bounding box center [817, 394] width 738 height 656
click at [757, 632] on div "Ecomdy Balance: $0 Add balance *Minimum balance to create an account is $200, p…" at bounding box center [817, 394] width 738 height 656
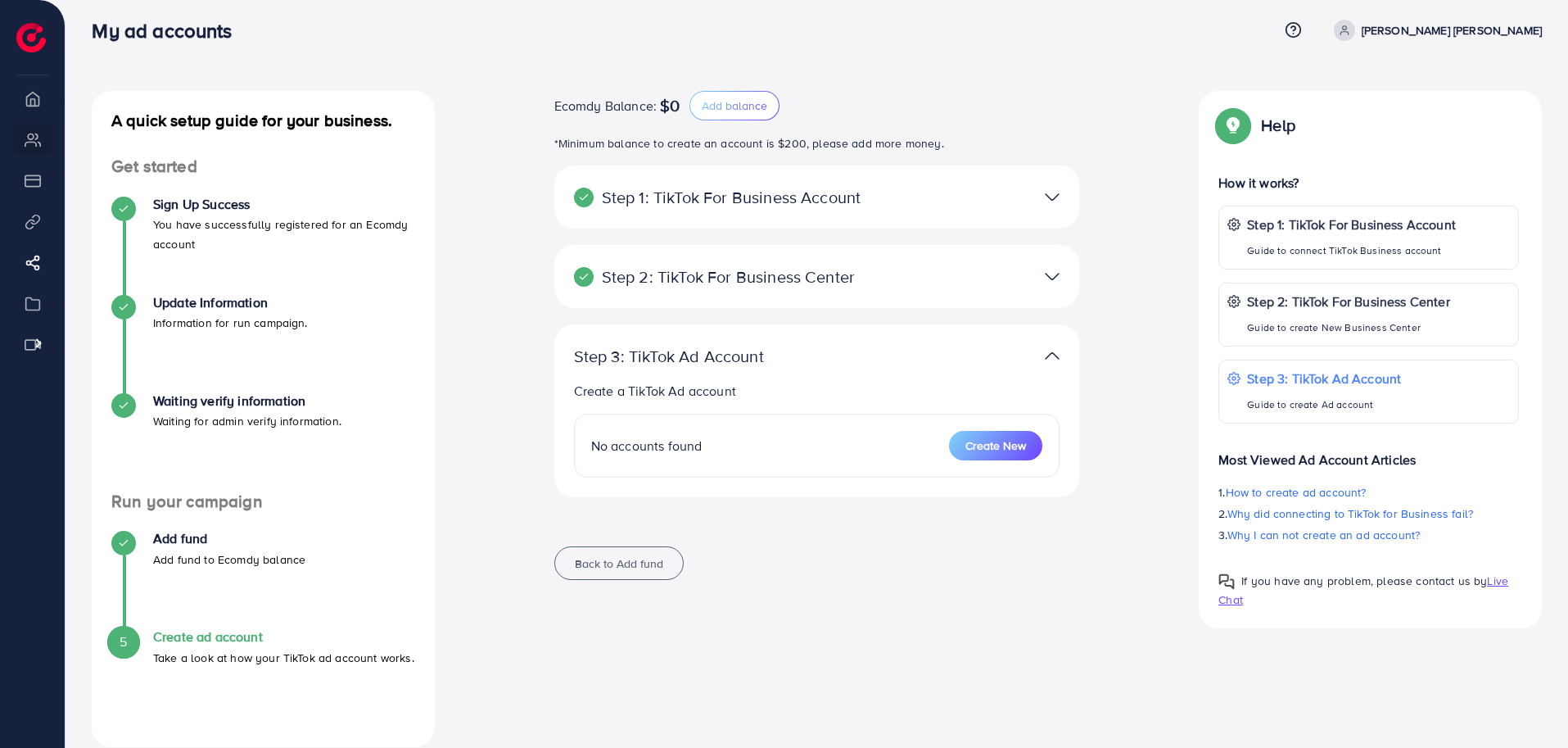
scroll to position [0, 0]
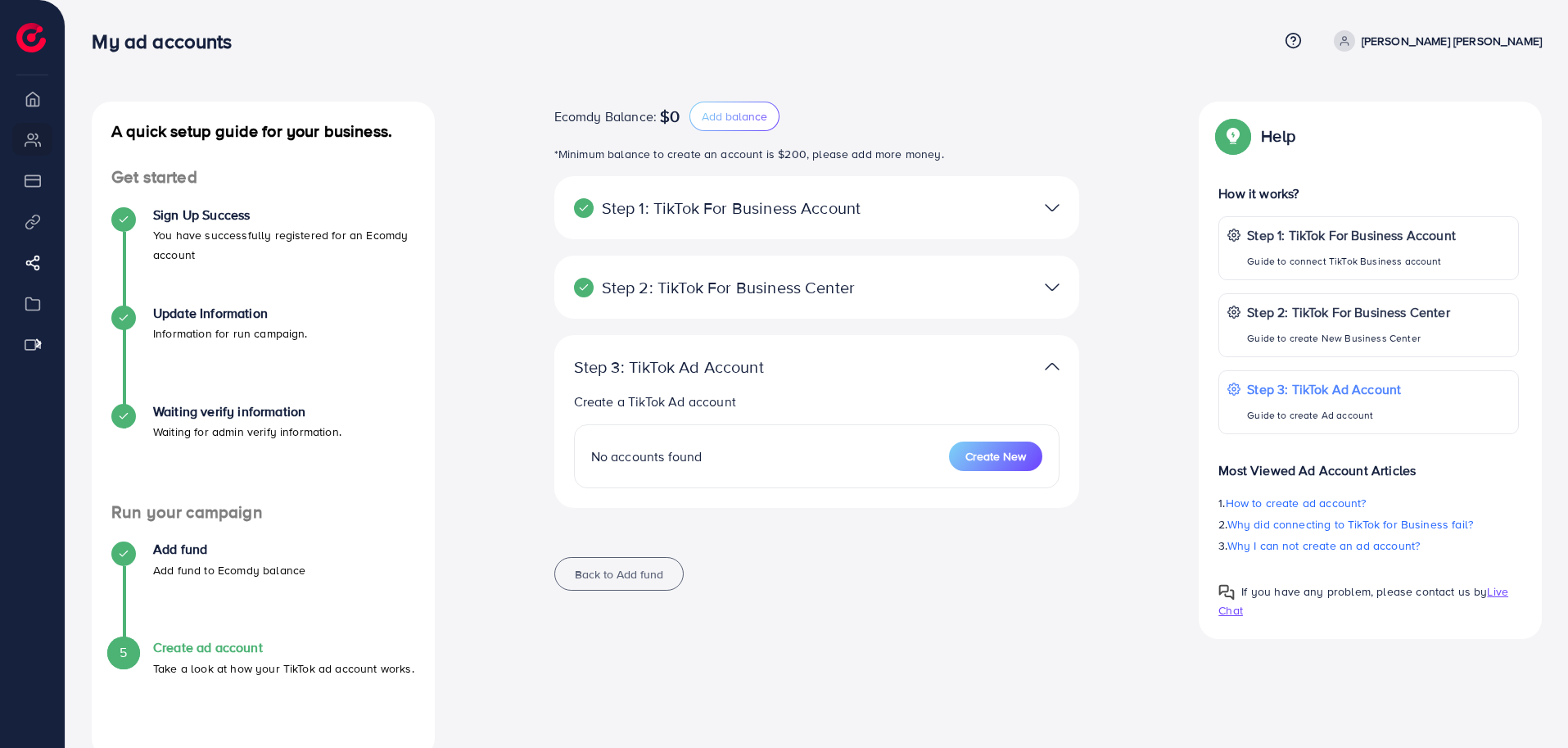
click at [757, 632] on div "Ecomdy Balance: $0 Add balance *Minimum balance to create an account is $200, p…" at bounding box center [817, 429] width 738 height 656
click at [506, 530] on div "Ecomdy Balance: $0 Add balance *Minimum balance to create an account is $200, p…" at bounding box center [817, 355] width 738 height 509
click at [490, 210] on div "Ecomdy Balance: $0 Add balance *Minimum balance to create an account is $200, p…" at bounding box center [817, 355] width 738 height 509
click at [552, 480] on div "Ecomdy Balance: $0 Add balance *Minimum balance to create an account is $200, p…" at bounding box center [818, 355] width 552 height 509
click at [787, 548] on div "Ecomdy Balance: $0 Add balance *Minimum balance to create an account is $200, p…" at bounding box center [818, 355] width 552 height 509
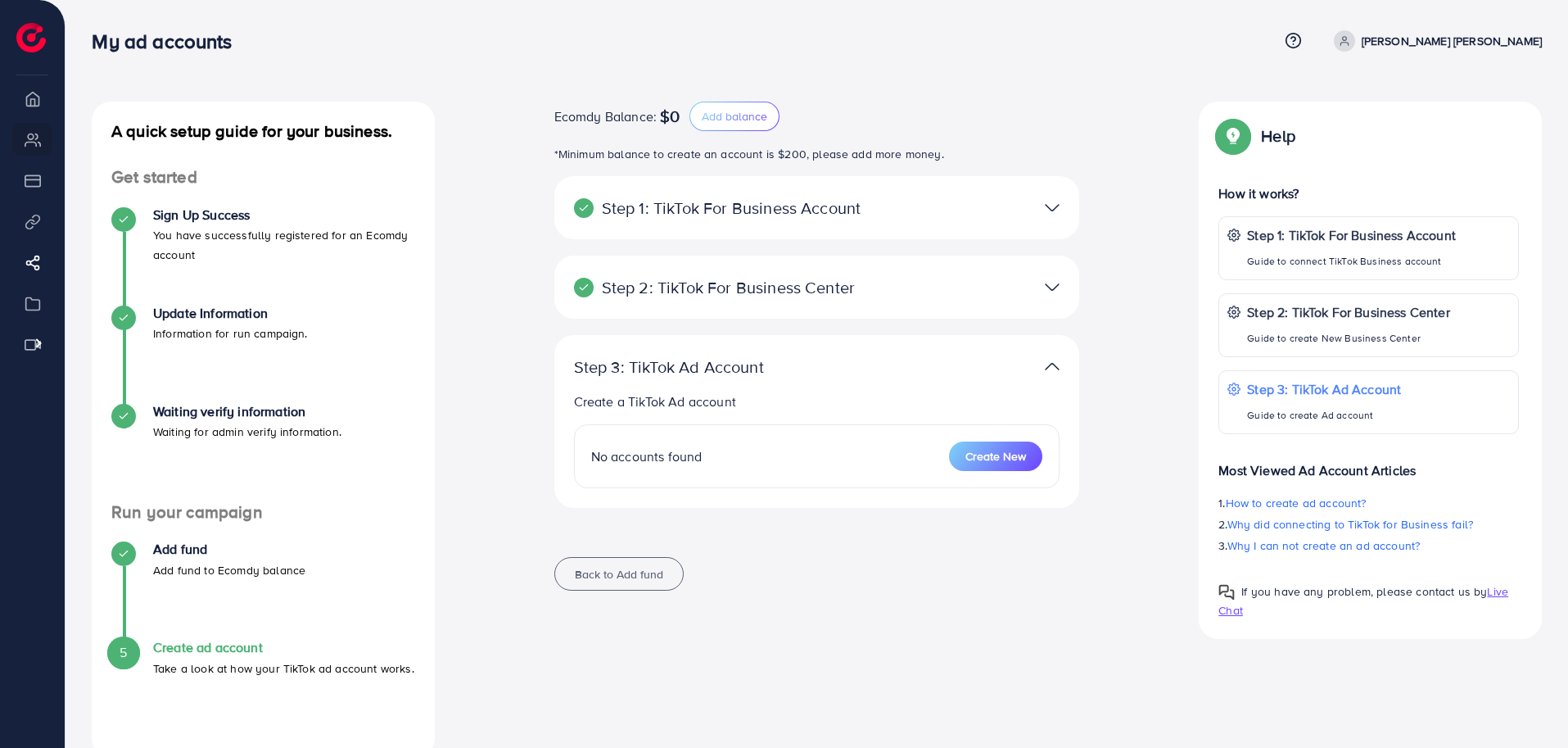
scroll to position [36, 0]
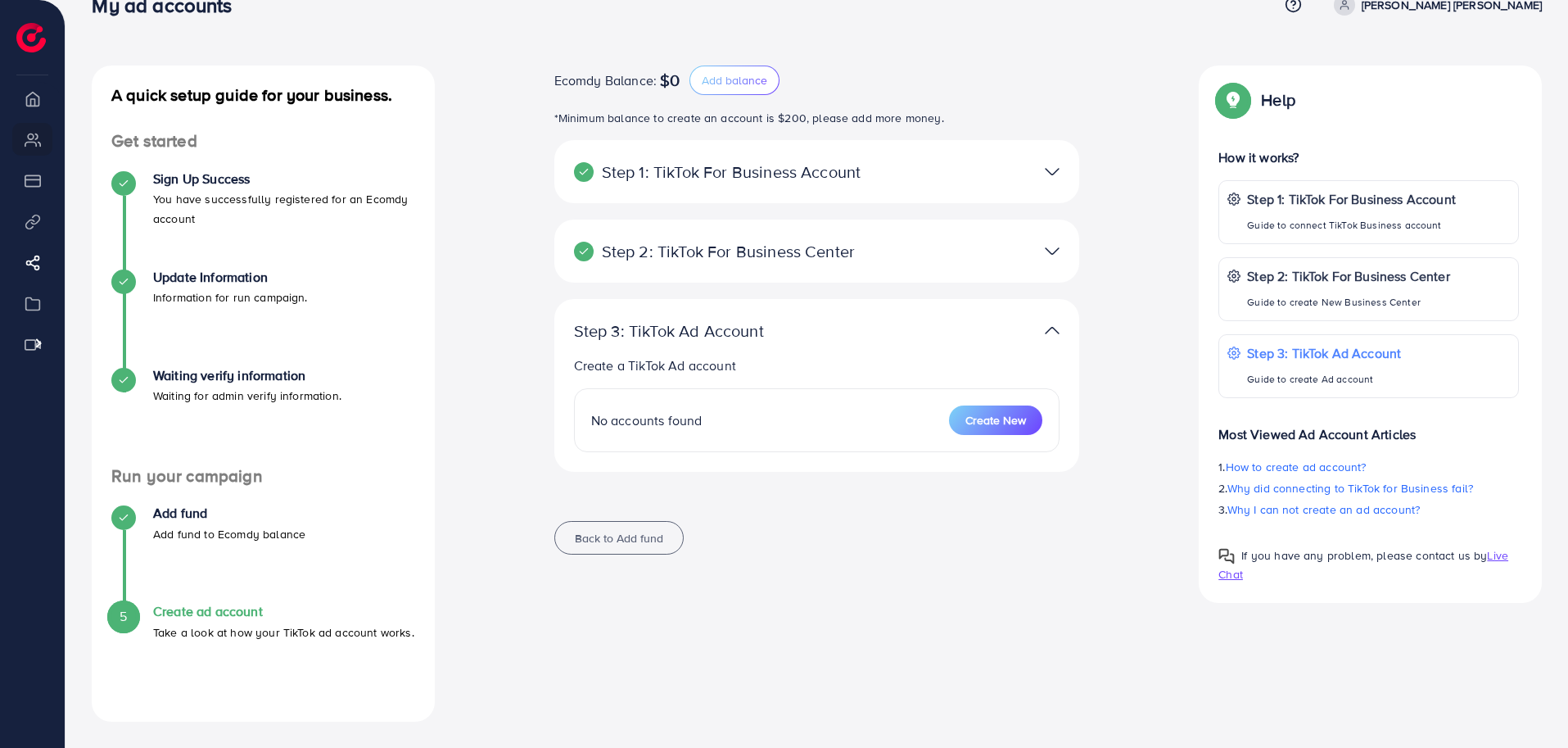
click at [822, 251] on p "Step 2: TikTok For Business Center" at bounding box center [732, 251] width 315 height 20
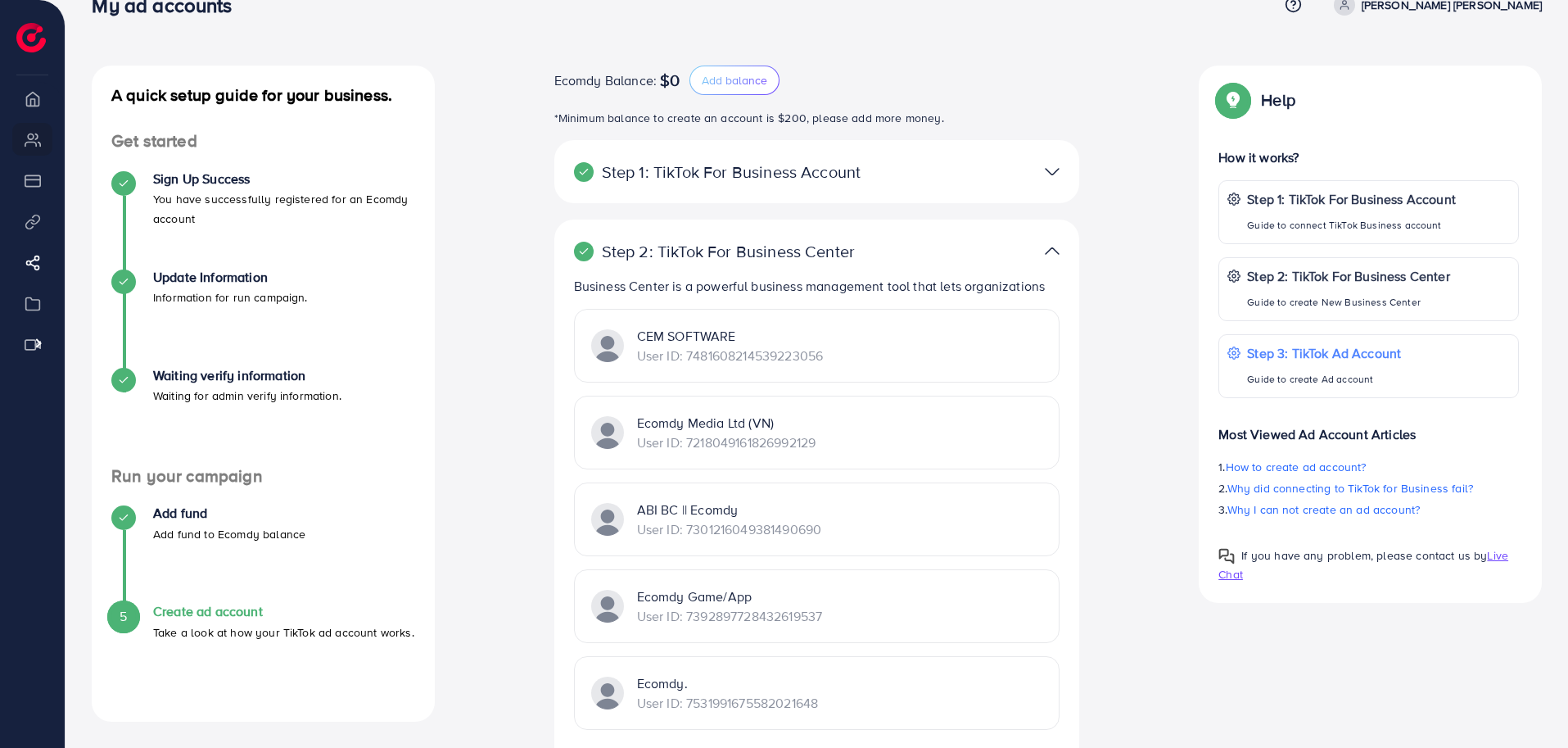
click at [1051, 251] on img at bounding box center [1052, 251] width 14 height 24
click at [695, 256] on p "Step 2: TikTok For Business Center" at bounding box center [732, 251] width 315 height 20
